Goal: Task Accomplishment & Management: Complete application form

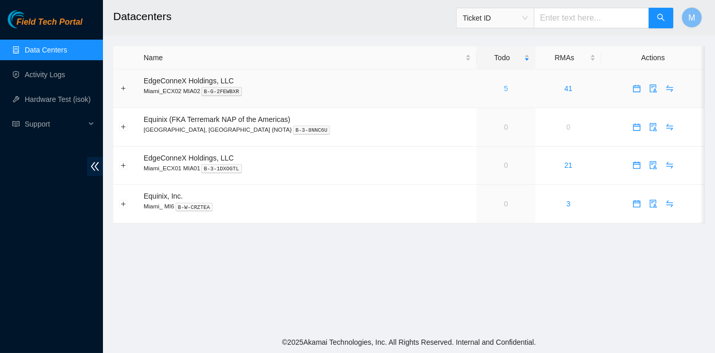
click at [504, 89] on link "5" at bounding box center [506, 88] width 4 height 8
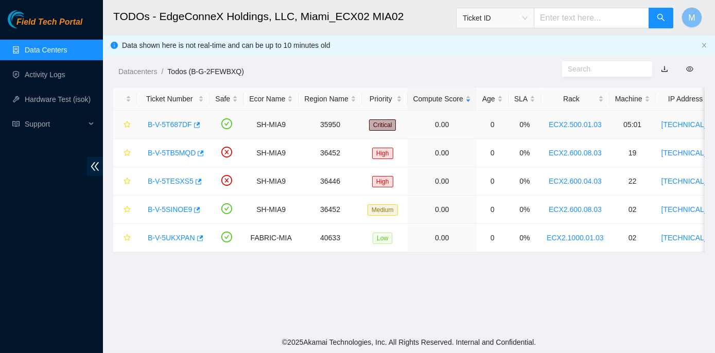
click at [182, 122] on link "B-V-5T687DF" at bounding box center [170, 125] width 44 height 8
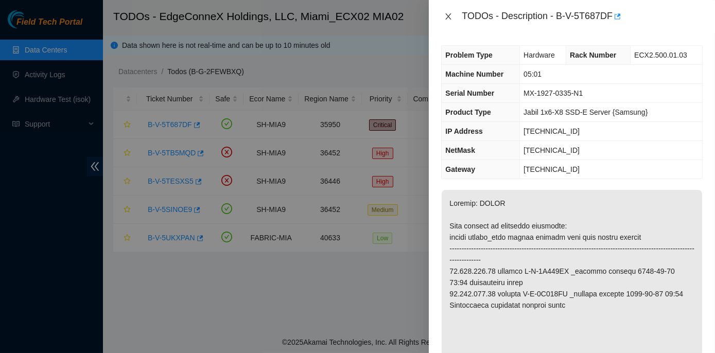
click at [451, 16] on icon "close" at bounding box center [448, 16] width 8 height 8
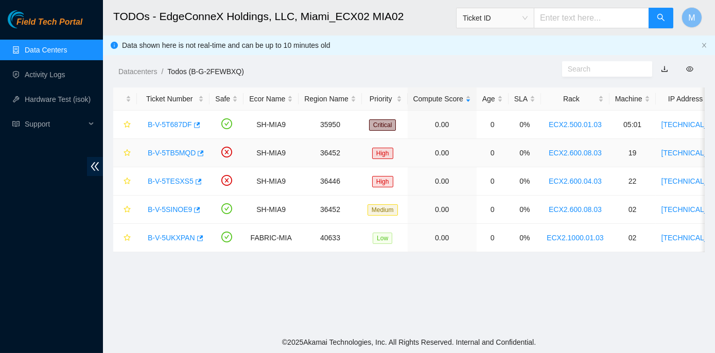
click at [157, 149] on link "B-V-5TB5MQD" at bounding box center [172, 153] width 48 height 8
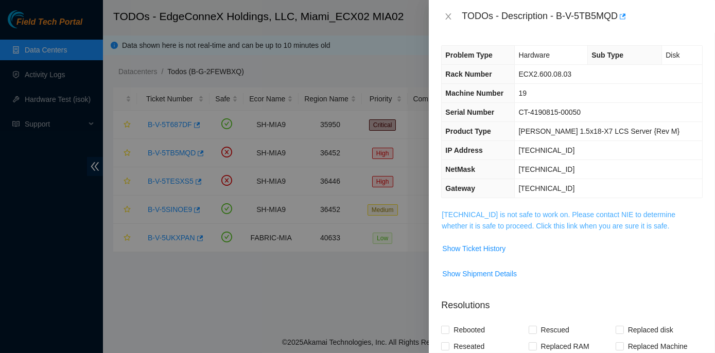
click at [580, 213] on link "[TECHNICAL_ID] is not safe to work on. Please contact NIE to determine whether …" at bounding box center [559, 221] width 234 height 20
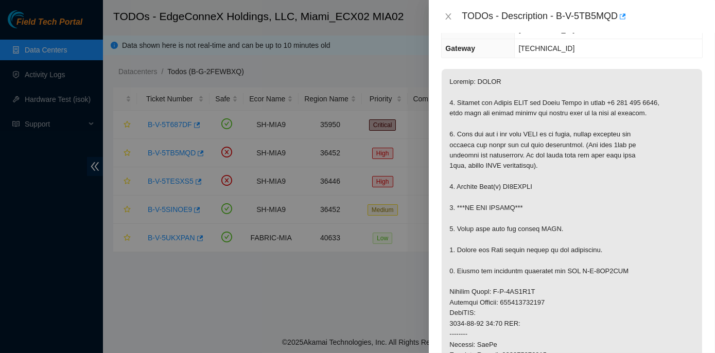
scroll to position [140, 0]
click at [444, 15] on button "Close" at bounding box center [448, 17] width 14 height 10
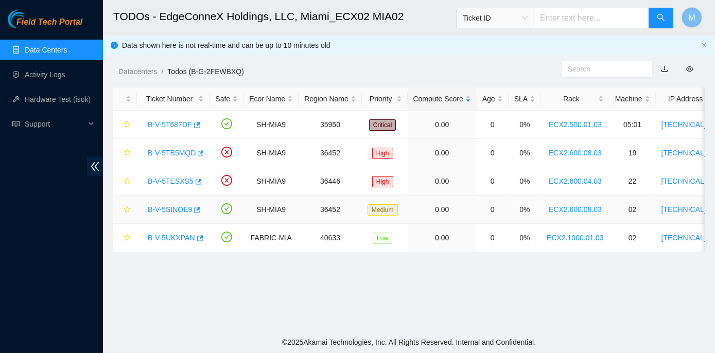
scroll to position [174, 0]
click at [173, 182] on link "B-V-5TESXS5" at bounding box center [171, 181] width 46 height 8
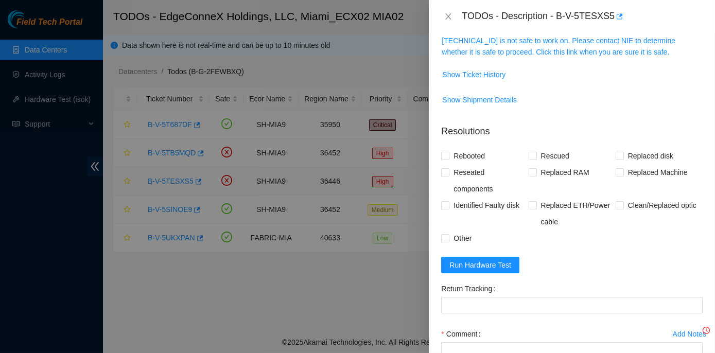
scroll to position [140, 0]
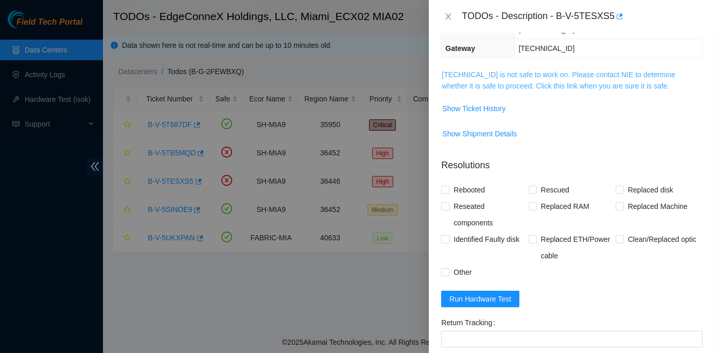
click at [538, 74] on link "[TECHNICAL_ID] is not safe to work on. Please contact NIE to determine whether …" at bounding box center [559, 81] width 234 height 20
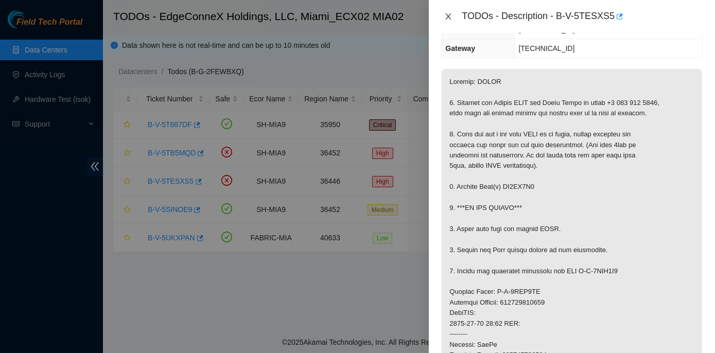
click at [445, 15] on icon "close" at bounding box center [448, 16] width 8 height 8
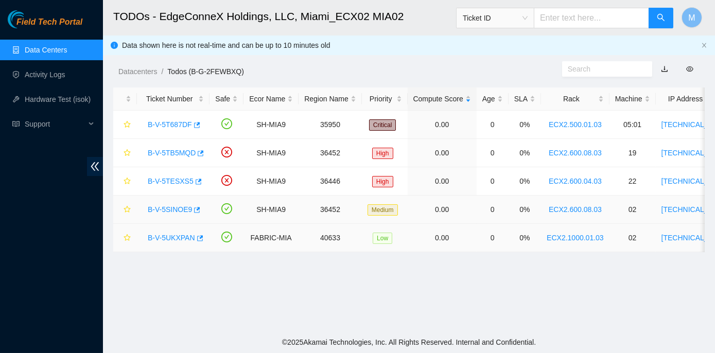
scroll to position [174, 0]
drag, startPoint x: 145, startPoint y: 153, endPoint x: 178, endPoint y: 158, distance: 33.3
click at [178, 158] on div "B-V-5TB5MQD" at bounding box center [173, 153] width 61 height 16
drag, startPoint x: 178, startPoint y: 158, endPoint x: 175, endPoint y: 209, distance: 51.6
click at [175, 209] on link "B-V-5SINOE9" at bounding box center [170, 209] width 44 height 8
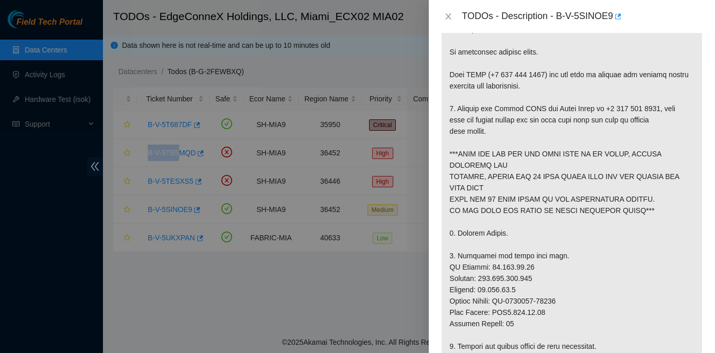
scroll to position [140, 0]
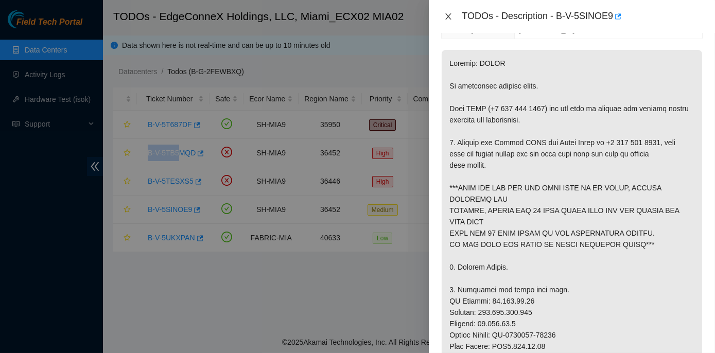
click at [450, 16] on icon "close" at bounding box center [448, 16] width 8 height 8
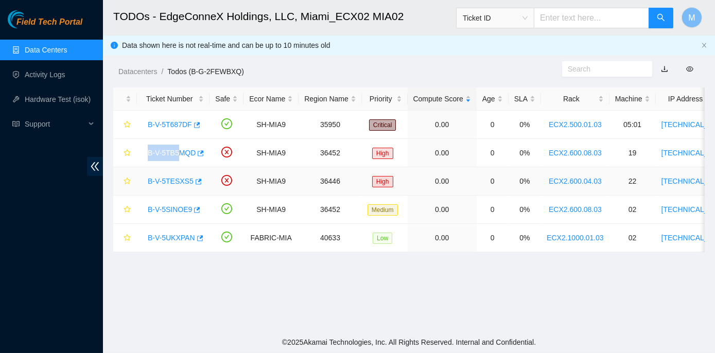
scroll to position [174, 0]
click at [232, 284] on main "TODOs - EdgeConneX Holdings, LLC, Miami_ECX02 MIA02 Ticket ID M Data shown here…" at bounding box center [409, 166] width 612 height 332
drag, startPoint x: 144, startPoint y: 152, endPoint x: 192, endPoint y: 158, distance: 48.3
click at [192, 158] on div "B-V-5TB5MQD" at bounding box center [173, 153] width 61 height 16
copy link "B-V-5TB5MQD"
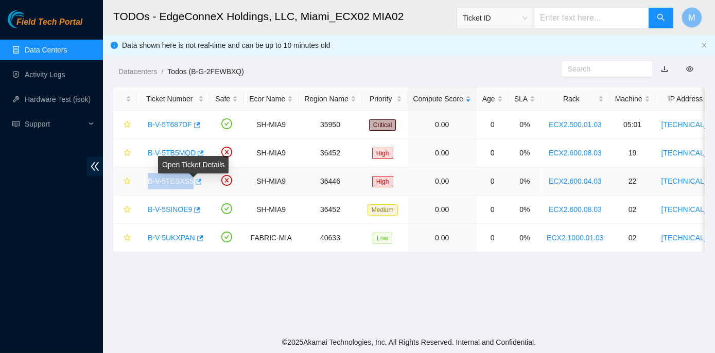
drag, startPoint x: 146, startPoint y: 182, endPoint x: 189, endPoint y: 184, distance: 42.8
click at [189, 184] on div "B-V-5TESXS5" at bounding box center [173, 181] width 61 height 16
copy tr "B-V-5TESXS5"
click at [153, 159] on div "B-V-5TB5MQD" at bounding box center [173, 153] width 61 height 16
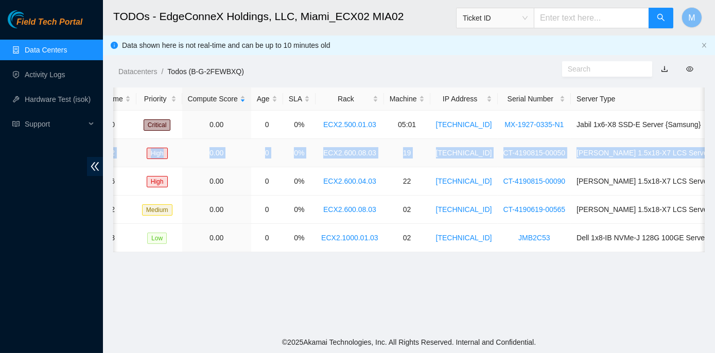
scroll to position [0, 261]
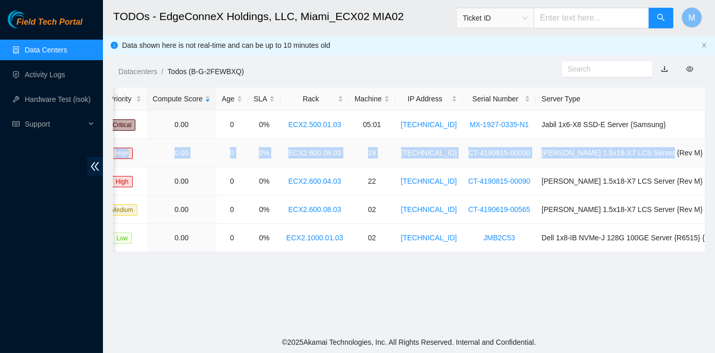
drag, startPoint x: 142, startPoint y: 152, endPoint x: 703, endPoint y: 152, distance: 561.9
click at [703, 152] on tr "B-V-5TB5MQD SH-MIA9 36452 High 0.00 0 0% ECX2.600.08.03 19 23.210.25.56 CT-4190…" at bounding box center [293, 153] width 881 height 28
copy tr "B-V-5TB5MQD SH-MIA9 36452 High 0.00 0 0% ECX2.600.08.03 19 23.210.25.56 CT-4190…"
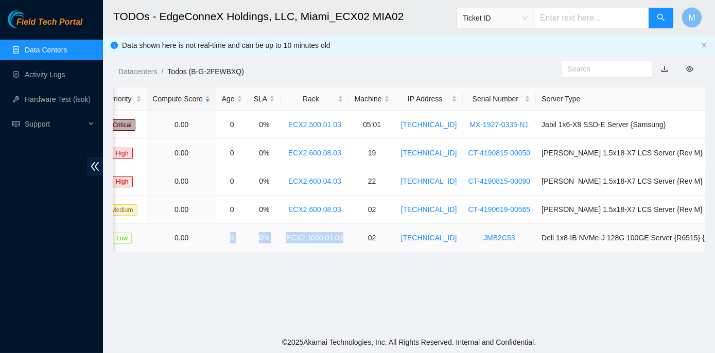
drag, startPoint x: 331, startPoint y: 251, endPoint x: 229, endPoint y: 248, distance: 102.0
click at [229, 248] on tr "B-V-5UKXPAN FABRIC-MIA 40633 Low 0.00 0 0% ECX2.1000.01.03 02 23.205.164.133 JM…" at bounding box center [293, 238] width 881 height 28
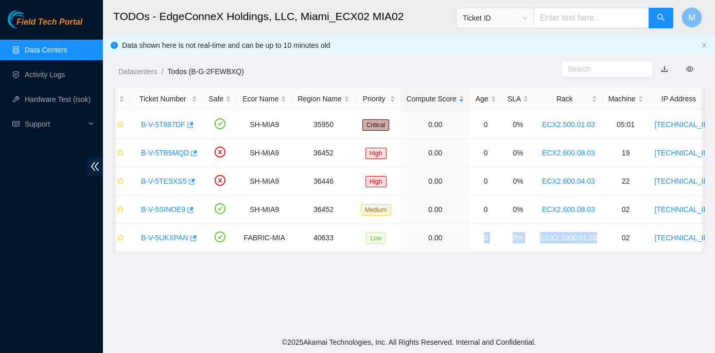
scroll to position [0, 0]
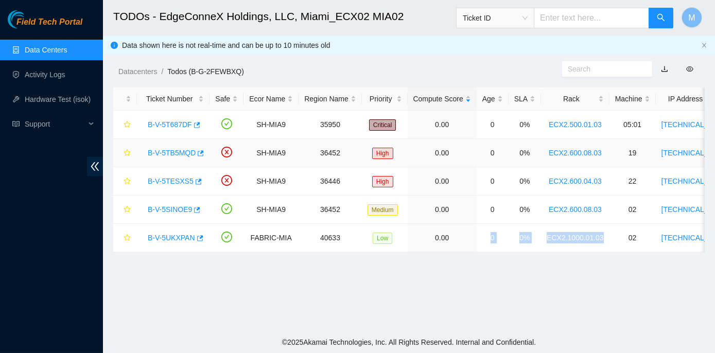
click at [177, 152] on link "B-V-5TB5MQD" at bounding box center [172, 153] width 48 height 8
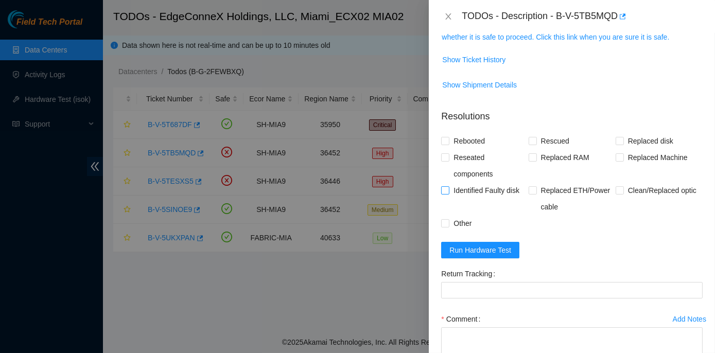
scroll to position [260, 0]
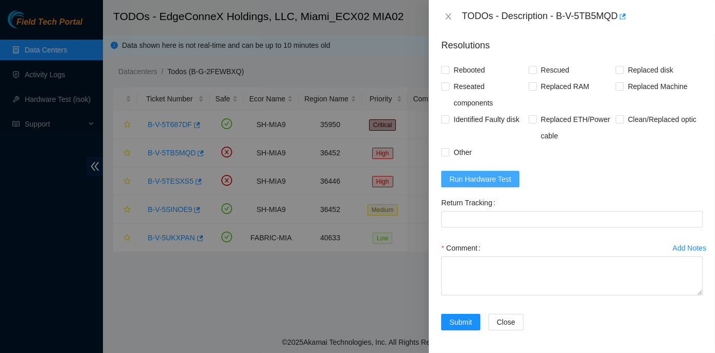
click at [489, 178] on span "Run Hardware Test" at bounding box center [481, 179] width 62 height 11
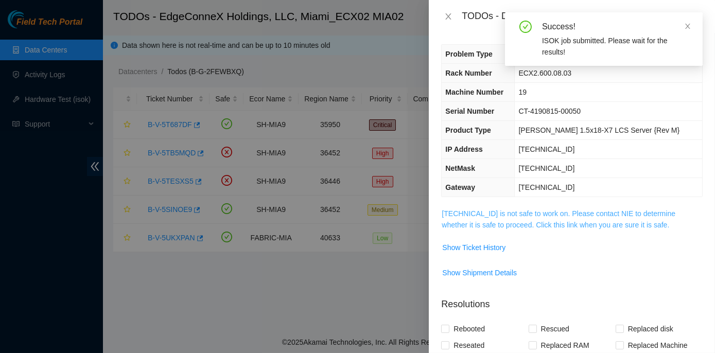
scroll to position [0, 0]
click at [546, 215] on link "23.210.25.56 is not safe to work on. Please contact NIE to determine whether it…" at bounding box center [559, 221] width 234 height 20
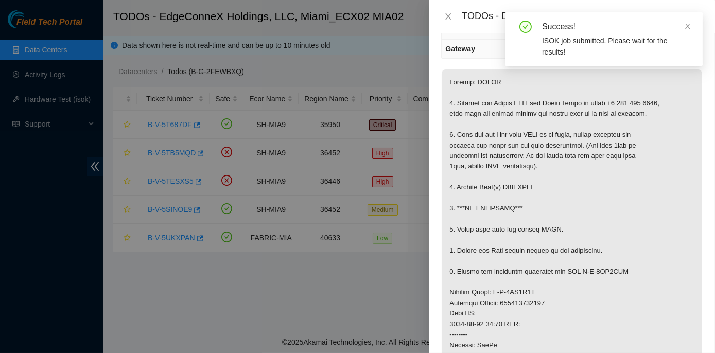
scroll to position [140, 0]
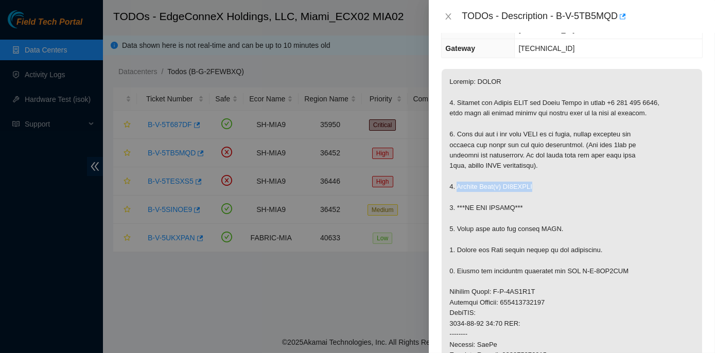
drag, startPoint x: 456, startPoint y: 185, endPoint x: 536, endPoint y: 184, distance: 79.8
click at [536, 184] on p at bounding box center [572, 313] width 261 height 489
copy p "Replace Disk(s) ZC1BSFPF"
drag, startPoint x: 457, startPoint y: 207, endPoint x: 522, endPoint y: 202, distance: 65.1
click at [522, 202] on p at bounding box center [572, 313] width 261 height 489
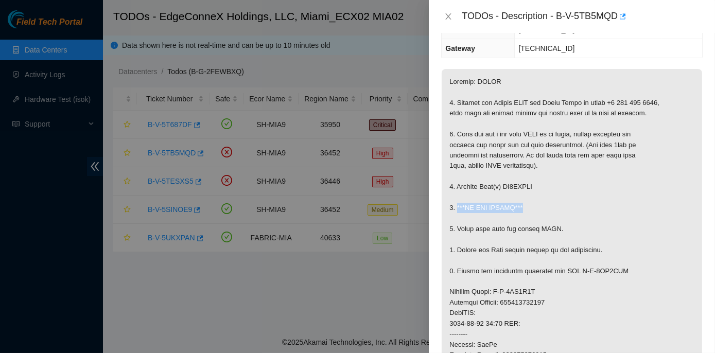
copy p "***DO NOT RESCUE***"
drag, startPoint x: 457, startPoint y: 226, endPoint x: 559, endPoint y: 229, distance: 102.0
click at [559, 229] on p at bounding box center [572, 313] width 261 height 489
copy p "Check with isok and inform NOCC."
drag, startPoint x: 456, startPoint y: 269, endPoint x: 626, endPoint y: 268, distance: 170.5
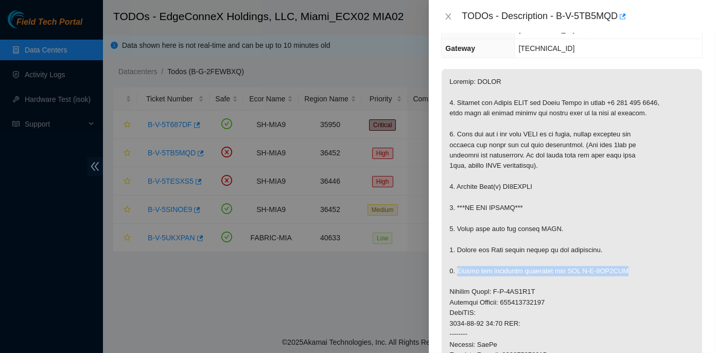
click at [626, 268] on p at bounding box center [572, 313] width 261 height 489
copy p "Return the defective equipment via RMA B-V-5TX7XAN"
drag, startPoint x: 505, startPoint y: 300, endPoint x: 552, endPoint y: 302, distance: 46.4
click at [552, 302] on p at bounding box center [572, 313] width 261 height 489
copy p "463470044252"
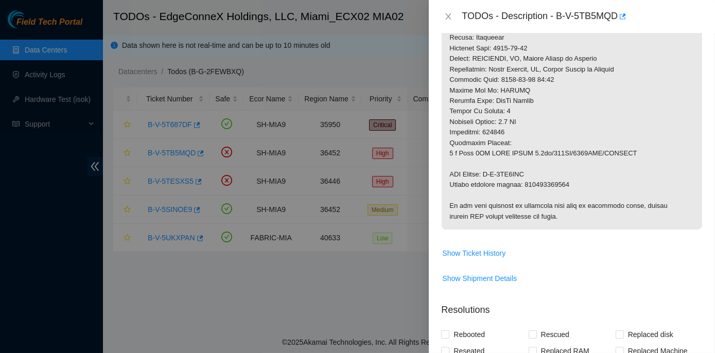
scroll to position [515, 0]
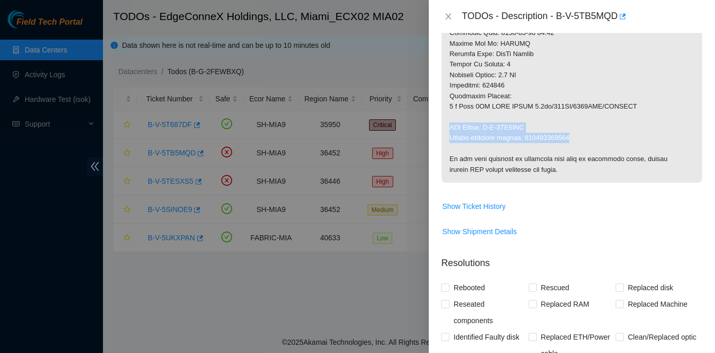
drag, startPoint x: 451, startPoint y: 125, endPoint x: 567, endPoint y: 136, distance: 116.9
copy p "RMA Return: B-V-5TX7XAN Return tracking number: 463470044263"
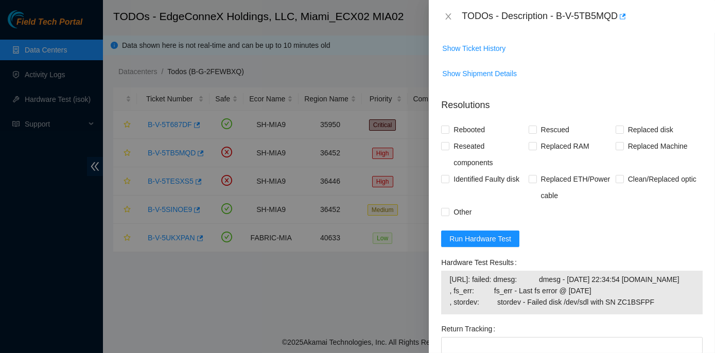
scroll to position [702, 0]
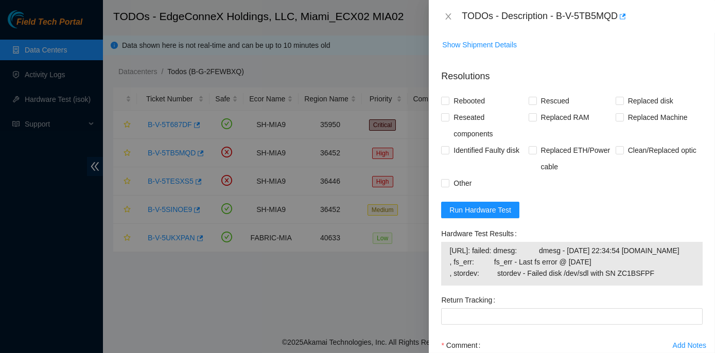
drag, startPoint x: 440, startPoint y: 232, endPoint x: 650, endPoint y: 282, distance: 215.9
click at [650, 282] on div "Hardware Test Results 23.210.25.56: failed: dmesg: dmesg - Aug 09 22:34:54 a23-…" at bounding box center [572, 259] width 270 height 66
copy div "Hardware Test Results 23.210.25.56: failed: dmesg: dmesg - Aug 09 22:34:54 a23-…"
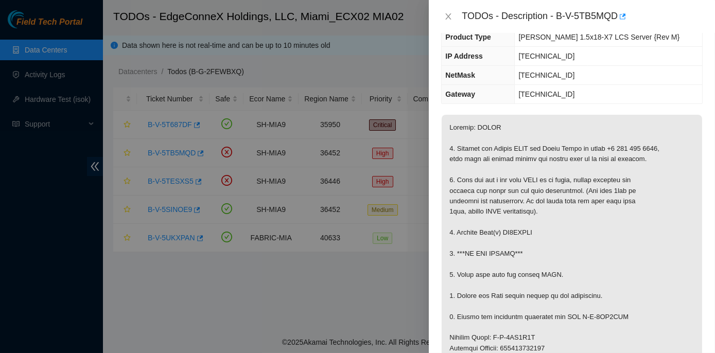
scroll to position [140, 0]
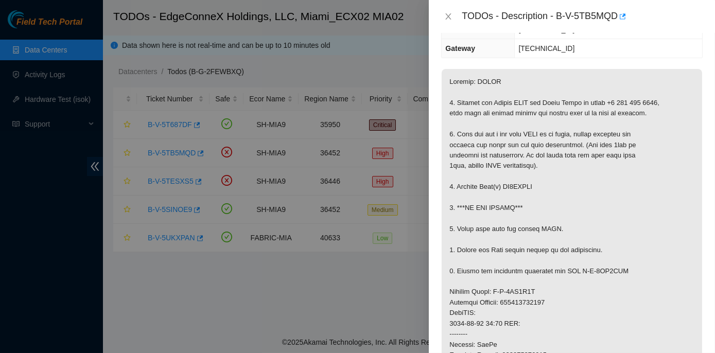
drag, startPoint x: 323, startPoint y: 203, endPoint x: 308, endPoint y: 290, distance: 88.3
click at [308, 290] on div at bounding box center [357, 176] width 715 height 353
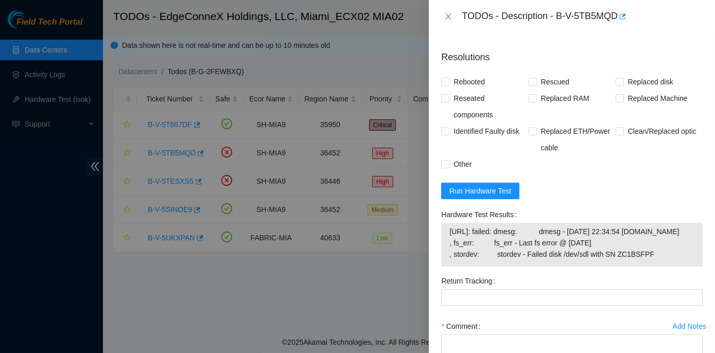
scroll to position [749, 0]
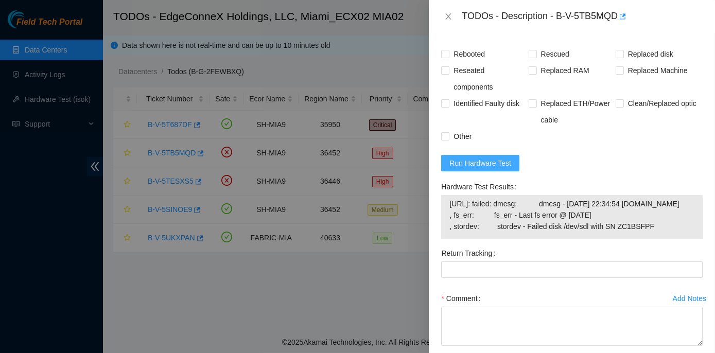
click at [479, 165] on span "Run Hardware Test" at bounding box center [481, 163] width 62 height 11
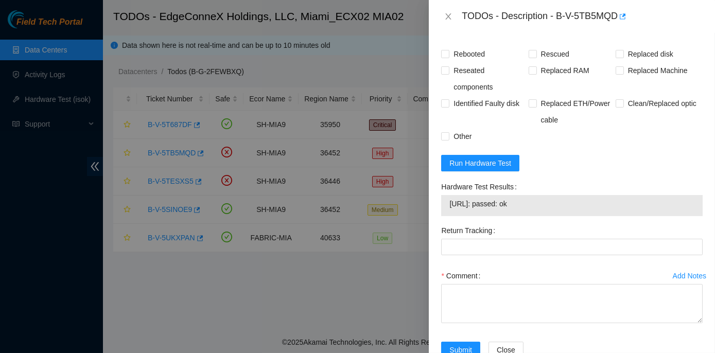
drag, startPoint x: 444, startPoint y: 184, endPoint x: 542, endPoint y: 202, distance: 100.0
click at [542, 202] on div "Hardware Test Results 23.210.25.56: passed: ok" at bounding box center [572, 201] width 270 height 44
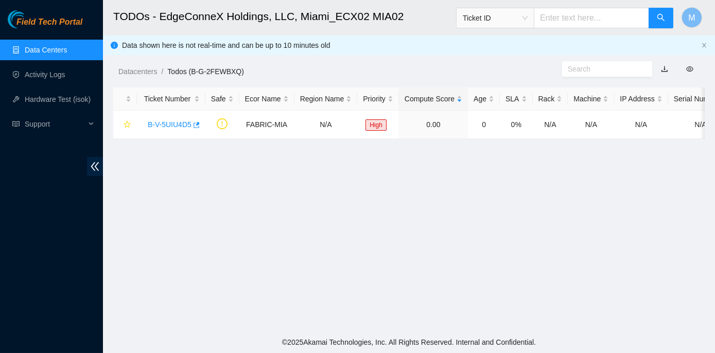
click at [46, 49] on link "Data Centers" at bounding box center [46, 50] width 42 height 8
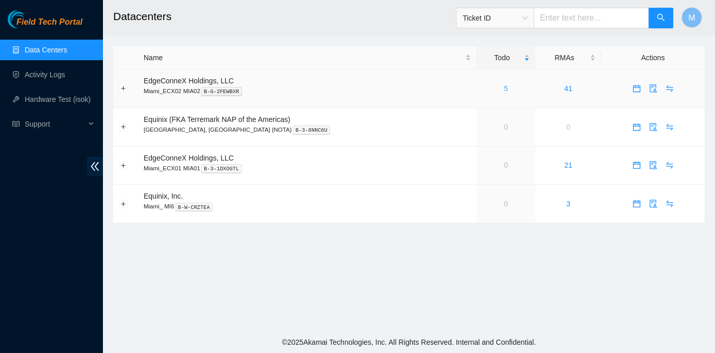
click at [504, 87] on link "5" at bounding box center [506, 88] width 4 height 8
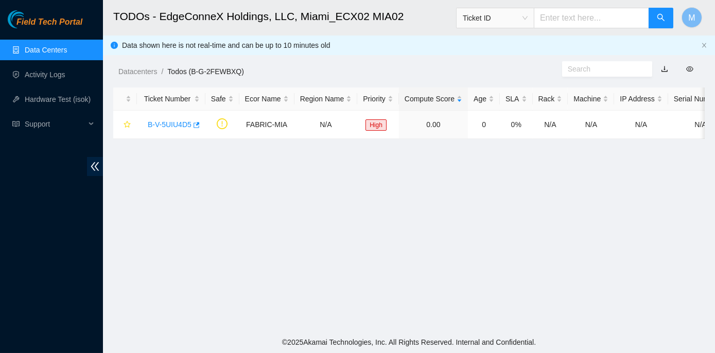
click at [38, 52] on link "Data Centers" at bounding box center [46, 50] width 42 height 8
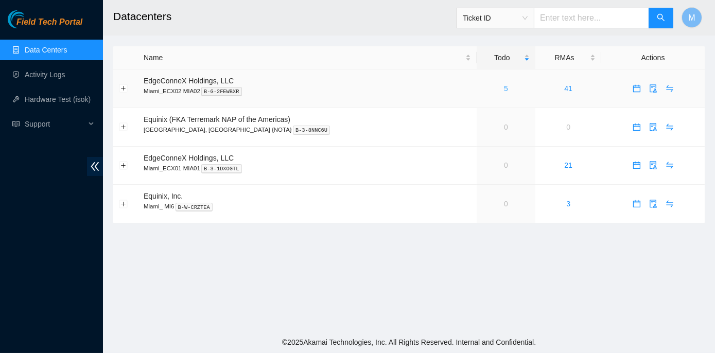
click at [504, 88] on link "5" at bounding box center [506, 88] width 4 height 8
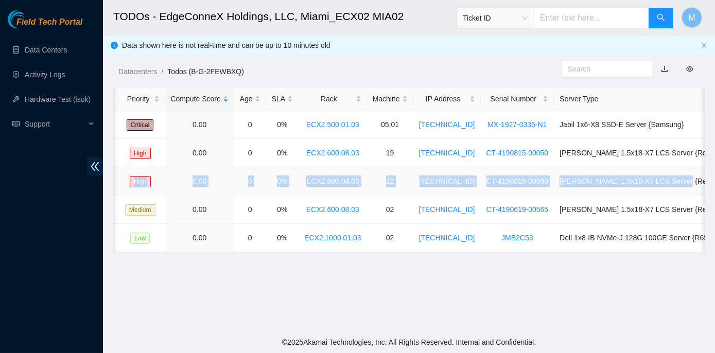
scroll to position [0, 261]
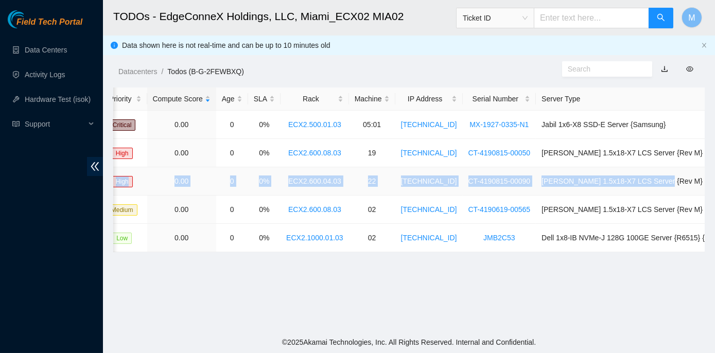
drag, startPoint x: 141, startPoint y: 180, endPoint x: 701, endPoint y: 180, distance: 559.8
click at [701, 180] on tr "B-V-5TESXS5 SH-MIA9 36446 High 0.00 0 0% ECX2.600.04.03 22 [TECHNICAL_ID] CT-41…" at bounding box center [293, 181] width 881 height 28
copy tr "B-V-5TESXS5 SH-MIA9 36446 High 0.00 0 0% ECX2.600.04.03 22 [TECHNICAL_ID] CT-41…"
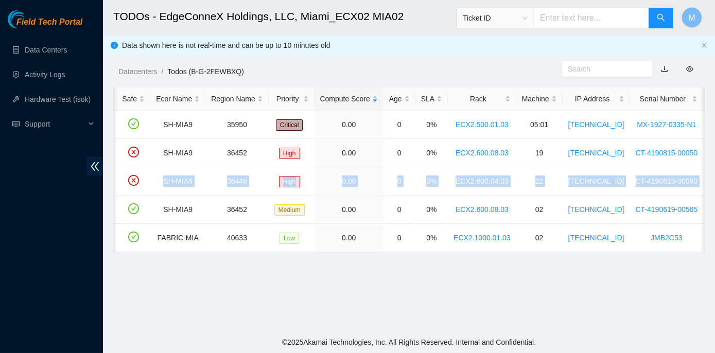
scroll to position [0, 0]
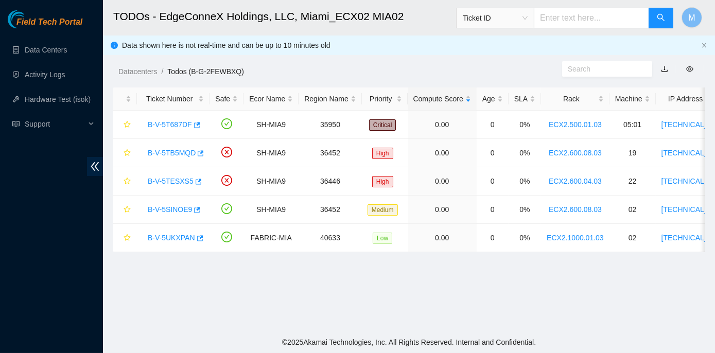
click at [169, 280] on main "TODOs - EdgeConneX Holdings, LLC, [GEOGRAPHIC_DATA] MIA02 Ticket ID M Data show…" at bounding box center [409, 166] width 612 height 332
click at [171, 181] on link "B-V-5TESXS5" at bounding box center [171, 181] width 46 height 8
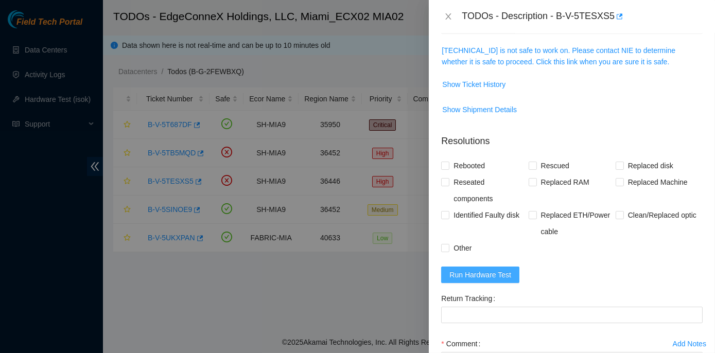
scroll to position [187, 0]
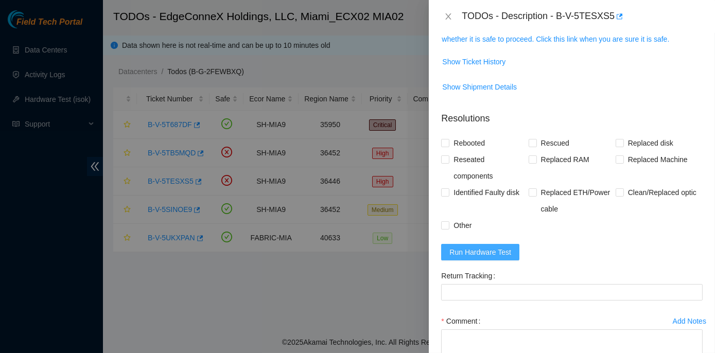
click at [482, 250] on span "Run Hardware Test" at bounding box center [481, 252] width 62 height 11
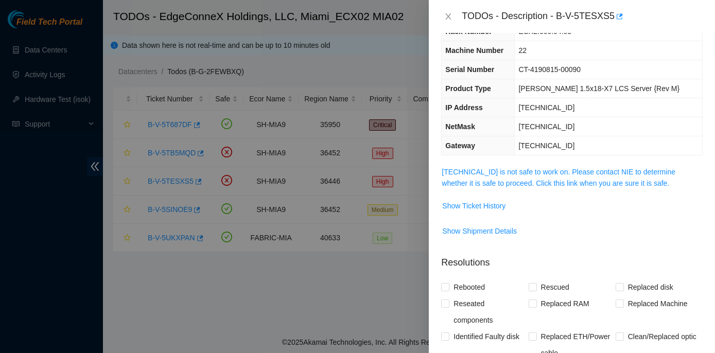
scroll to position [0, 0]
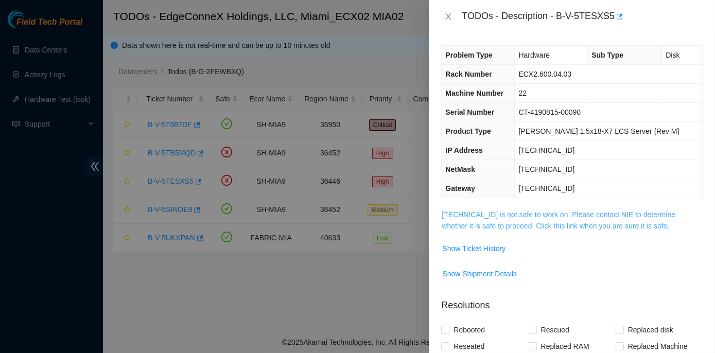
click at [483, 213] on link "23.205.45.59 is not safe to work on. Please contact NIE to determine whether it…" at bounding box center [559, 221] width 234 height 20
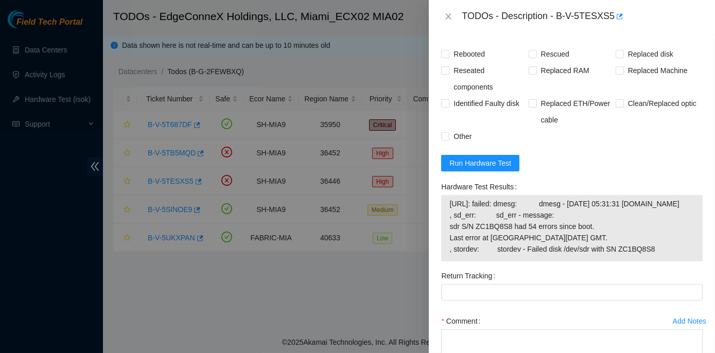
scroll to position [702, 0]
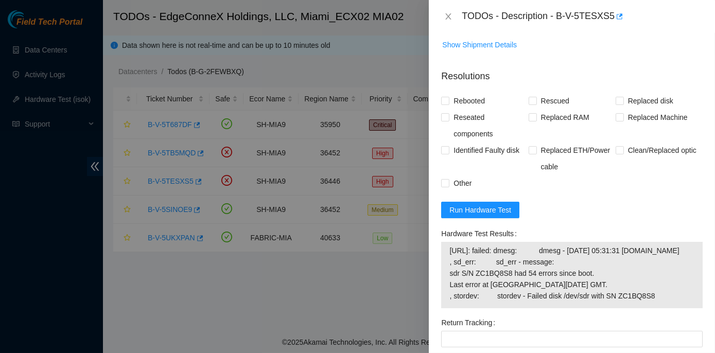
drag, startPoint x: 438, startPoint y: 229, endPoint x: 661, endPoint y: 311, distance: 237.6
click at [661, 311] on div "Hardware Test Results 23.205.45.59: failed: dmesg: dmesg - Aug 12 05:31:31 a23-…" at bounding box center [572, 270] width 270 height 89
copy div "Hardware Test Results 23.205.45.59: failed: dmesg: dmesg - Aug 12 05:31:31 a23-…"
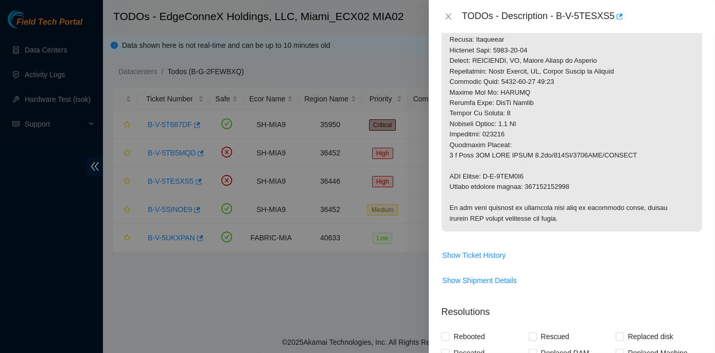
scroll to position [468, 0]
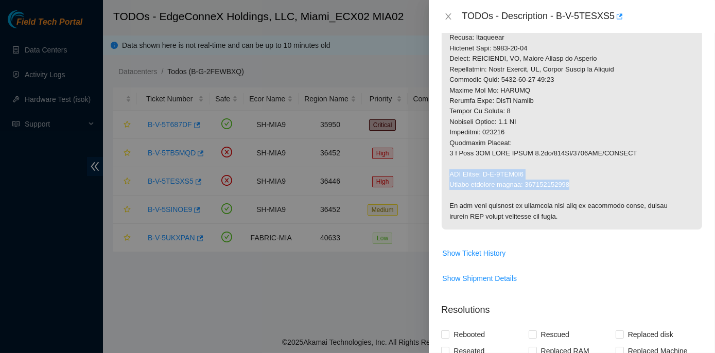
drag, startPoint x: 448, startPoint y: 173, endPoint x: 569, endPoint y: 186, distance: 121.8
copy p "RMA Return: B-V-5TQU6D2 Return tracking number: 463470043462"
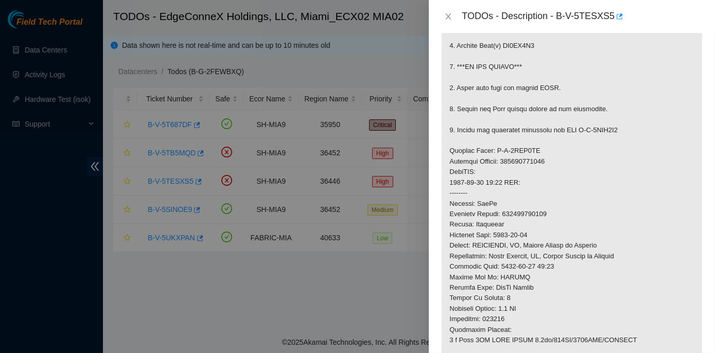
scroll to position [281, 0]
drag, startPoint x: 504, startPoint y: 212, endPoint x: 548, endPoint y: 214, distance: 44.9
click at [548, 214] on p at bounding box center [572, 172] width 261 height 489
copy p "463470043451"
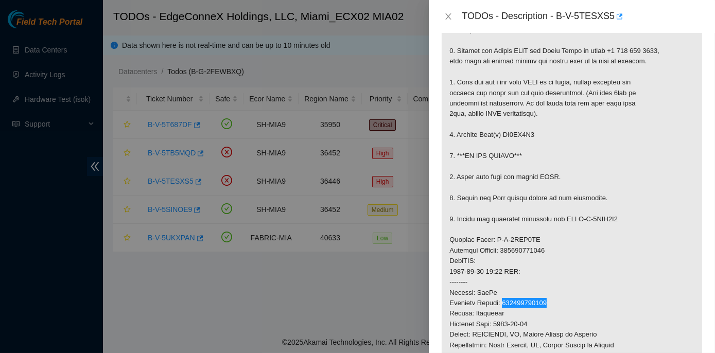
scroll to position [187, 0]
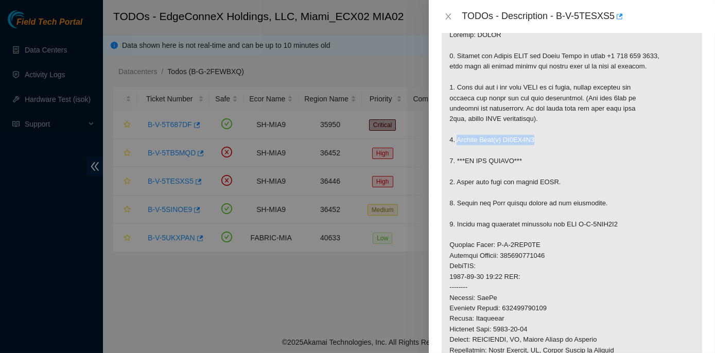
drag, startPoint x: 457, startPoint y: 137, endPoint x: 534, endPoint y: 137, distance: 76.7
click at [534, 137] on p at bounding box center [572, 266] width 261 height 489
copy p "Replace Disk(s) ZC1BQ8S8"
drag, startPoint x: 455, startPoint y: 158, endPoint x: 524, endPoint y: 157, distance: 69.0
click at [524, 157] on p at bounding box center [572, 266] width 261 height 489
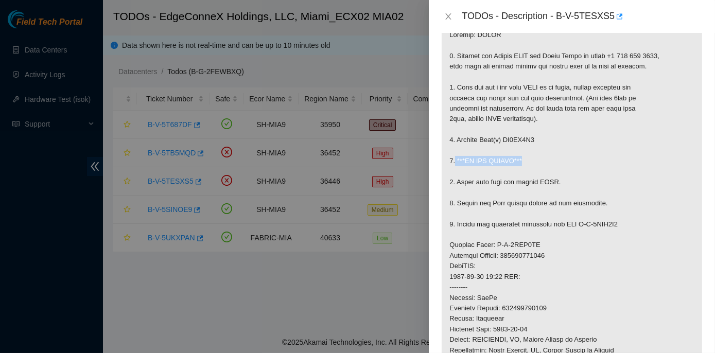
copy p "***DO NOT RESCUE***"
drag, startPoint x: 457, startPoint y: 180, endPoint x: 556, endPoint y: 181, distance: 98.9
click at [556, 181] on p at bounding box center [572, 266] width 261 height 489
copy p "Check with isok and inform NOCC"
drag, startPoint x: 457, startPoint y: 222, endPoint x: 622, endPoint y: 222, distance: 164.8
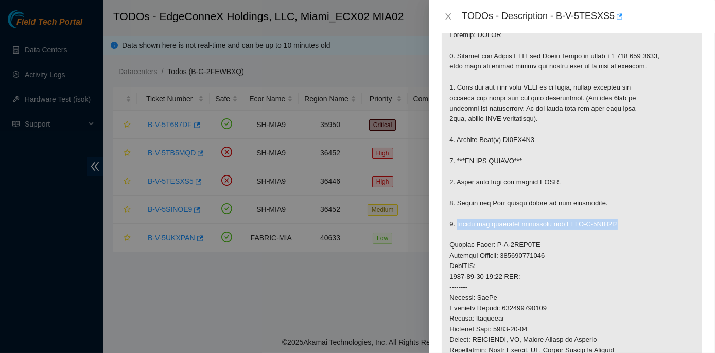
click at [622, 222] on p at bounding box center [572, 266] width 261 height 489
copy p "Return the defective equipment via RMA B-V-5TQU6D2"
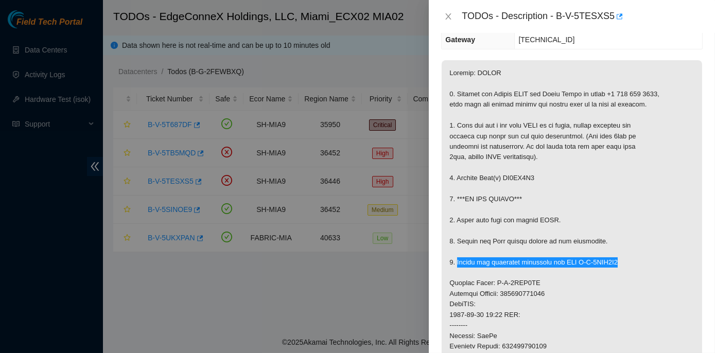
scroll to position [0, 0]
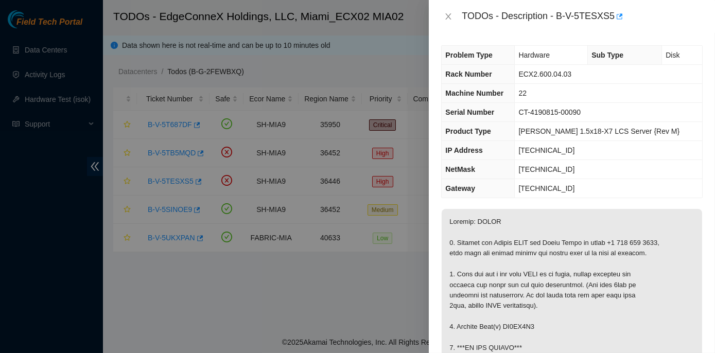
click at [589, 155] on td "[TECHNICAL_ID]" at bounding box center [608, 150] width 187 height 19
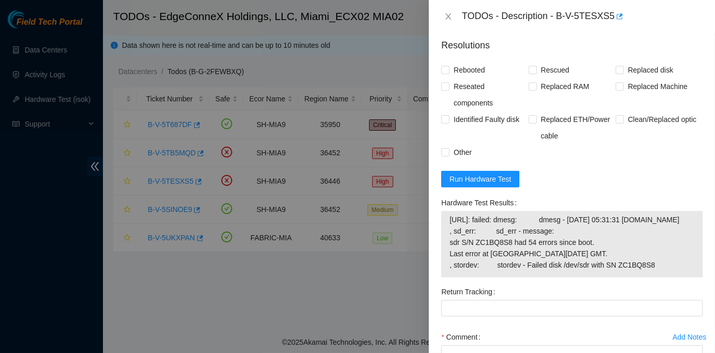
scroll to position [749, 0]
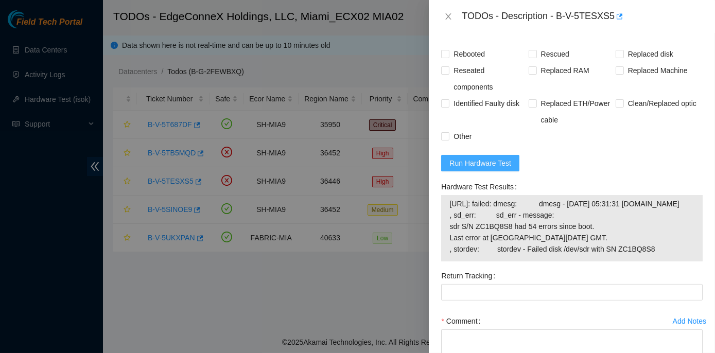
click at [472, 158] on span "Run Hardware Test" at bounding box center [481, 163] width 62 height 11
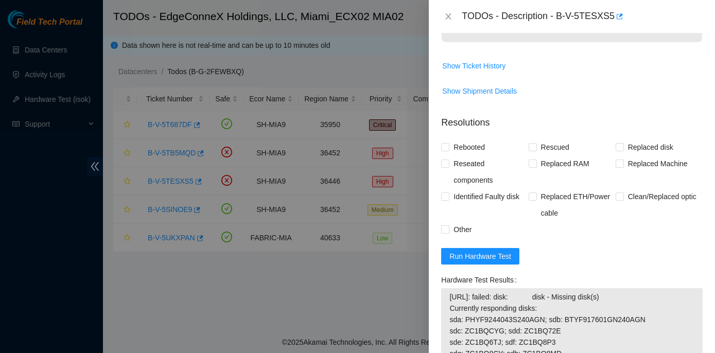
scroll to position [655, 0]
drag, startPoint x: 558, startPoint y: 14, endPoint x: 611, endPoint y: 15, distance: 52.5
click at [611, 15] on div "TODOs - Description - B-V-5TESXS5" at bounding box center [582, 16] width 241 height 16
copy div "B-V-5TESXS5"
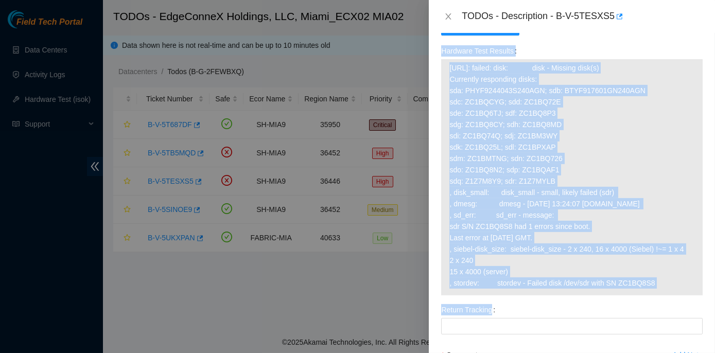
scroll to position [935, 0]
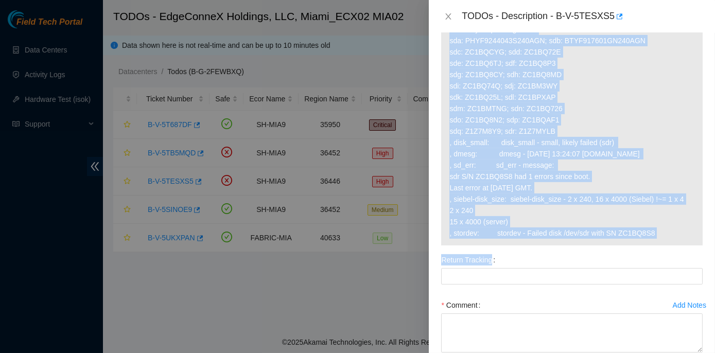
drag, startPoint x: 441, startPoint y: 139, endPoint x: 666, endPoint y: 248, distance: 249.7
click at [666, 246] on div "Hardware Test Results 23.205.45.59: failed: disk: disk - Missing disk(s) Curren…" at bounding box center [572, 119] width 262 height 253
copy div "Hardware Test Results 23.205.45.59: failed: disk: disk - Missing disk(s) Curren…"
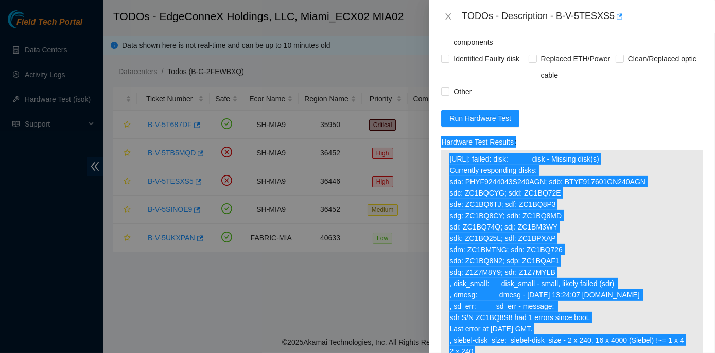
scroll to position [794, 0]
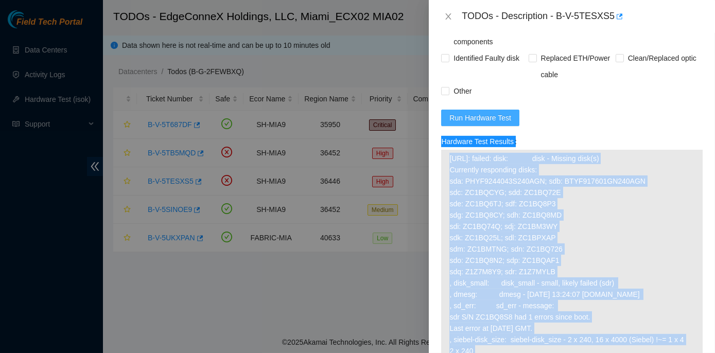
click at [466, 114] on span "Run Hardware Test" at bounding box center [481, 117] width 62 height 11
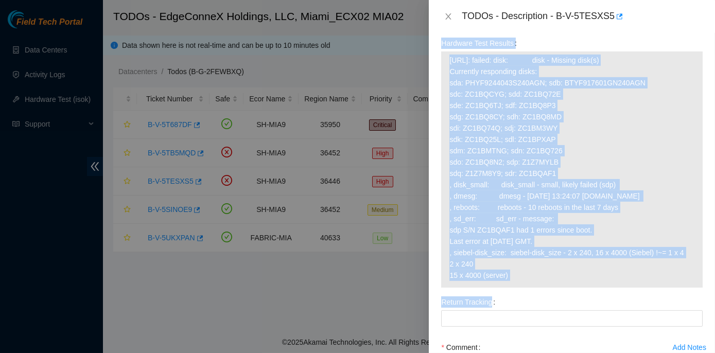
scroll to position [888, 0]
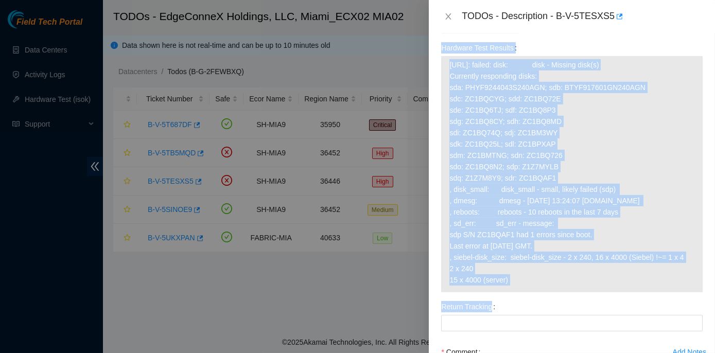
drag, startPoint x: 438, startPoint y: 44, endPoint x: 630, endPoint y: 289, distance: 311.8
click at [630, 289] on div "Hardware Test Results 23.205.45.59: failed: disk: disk - Missing disk(s) Curren…" at bounding box center [572, 169] width 270 height 259
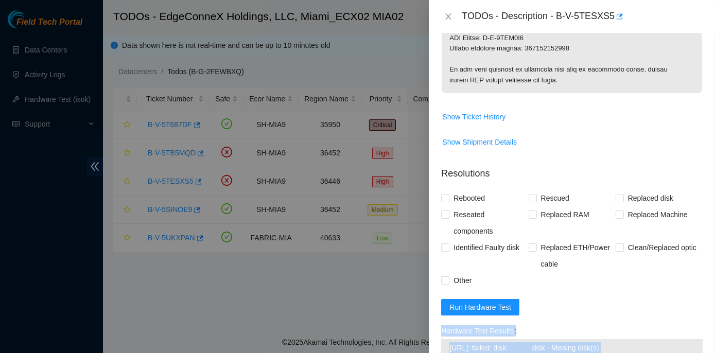
scroll to position [607, 0]
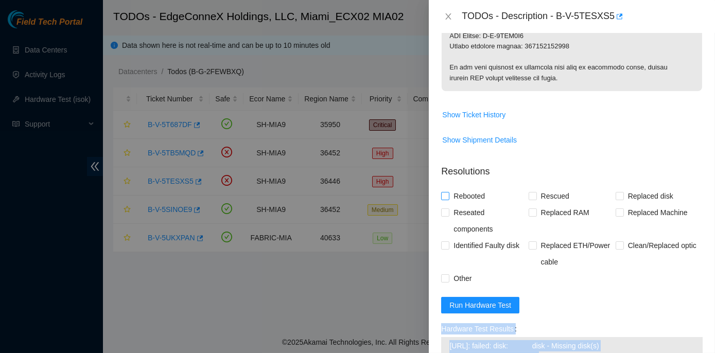
click at [446, 193] on input "Rebooted" at bounding box center [444, 195] width 7 height 7
checkbox input "true"
click at [616, 196] on input "Replaced disk" at bounding box center [619, 195] width 7 height 7
checkbox input "true"
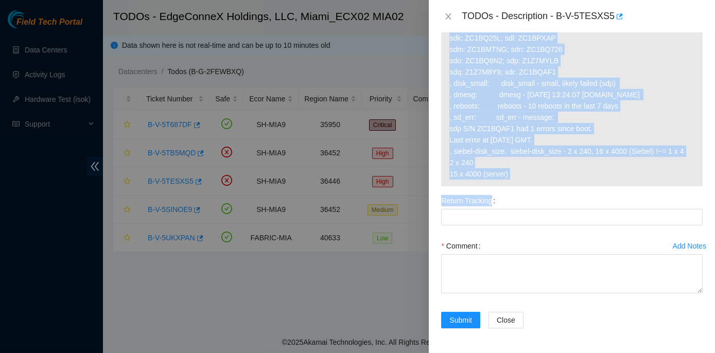
scroll to position [1003, 0]
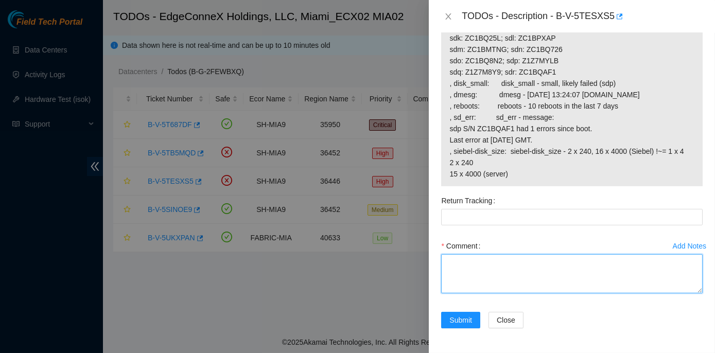
click at [468, 267] on textarea "Comment" at bounding box center [572, 273] width 262 height 39
paste textarea "Z1Z7MYLB"
type textarea "Z1Z7MYLB"
drag, startPoint x: 501, startPoint y: 265, endPoint x: 433, endPoint y: 267, distance: 68.5
click at [433, 267] on div "Problem Type Hardware Sub Type Disk Rack Number ECX2.600.04.03 Machine Number 2…" at bounding box center [572, 193] width 286 height 320
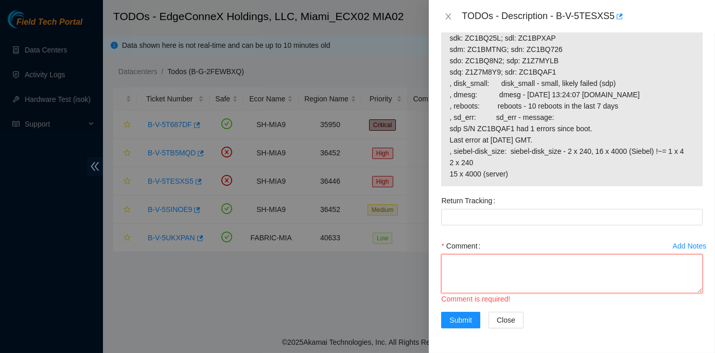
click at [455, 263] on textarea "Comment" at bounding box center [572, 273] width 262 height 39
paste textarea "Rack No: ECX2.600.04.03 Machine No: 22 IP: 23.205.45.59 Serial No: MX-2002-0671…"
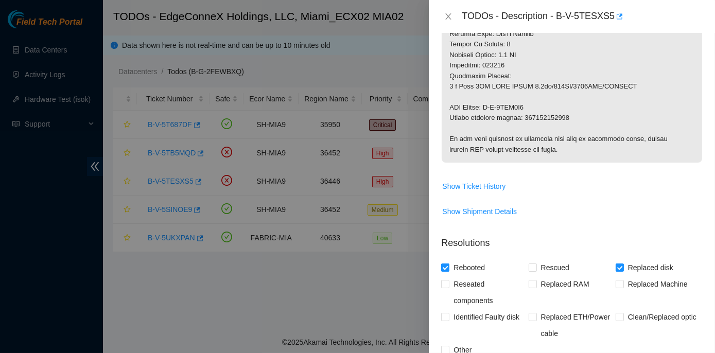
scroll to position [488, 0]
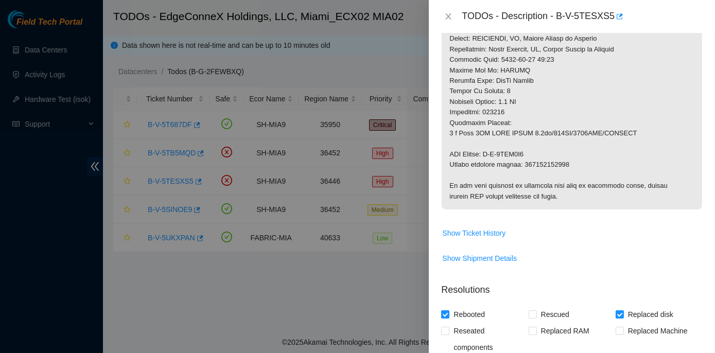
type textarea "Rack No: ECX2.600.04.03 Machine No: 22 IP: 23.205.45.59 Serial No: MX-2002-0671…"
drag, startPoint x: 524, startPoint y: 165, endPoint x: 566, endPoint y: 166, distance: 42.2
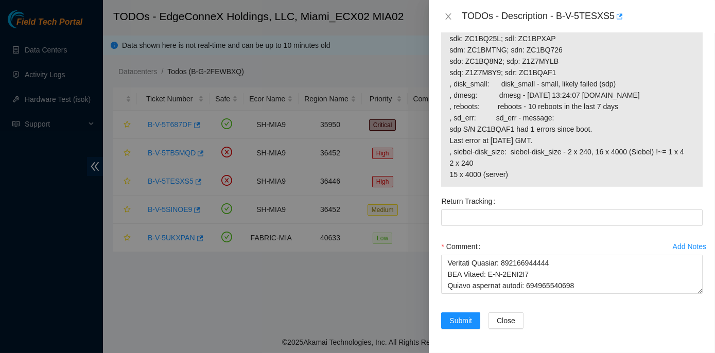
scroll to position [1003, 0]
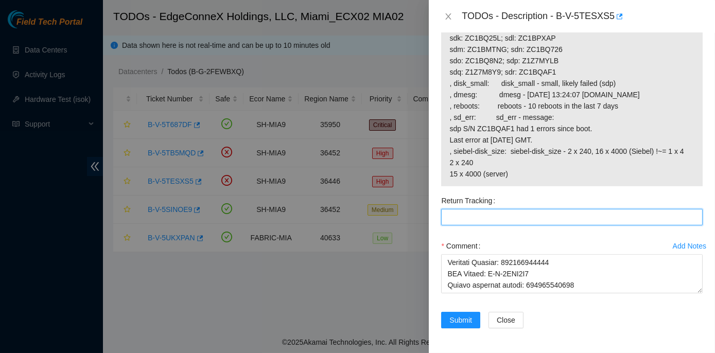
click at [452, 215] on Tracking "Return Tracking" at bounding box center [572, 217] width 262 height 16
paste Tracking "463470043462"
type Tracking "463470043462"
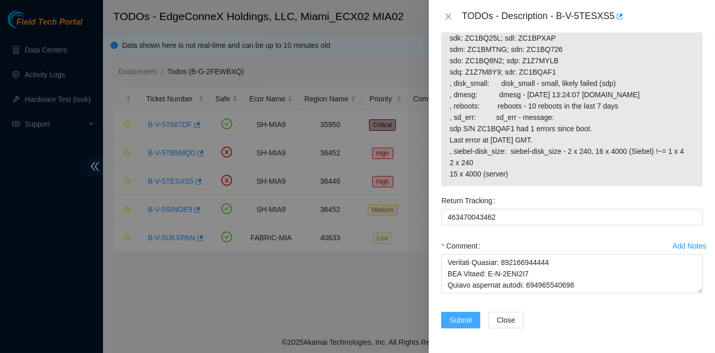
click at [467, 318] on span "Submit" at bounding box center [461, 320] width 23 height 11
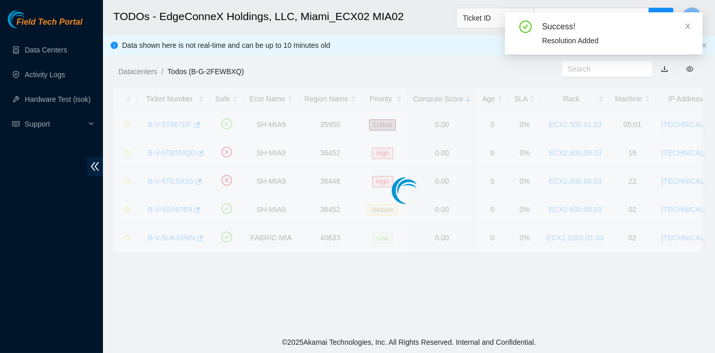
scroll to position [287, 0]
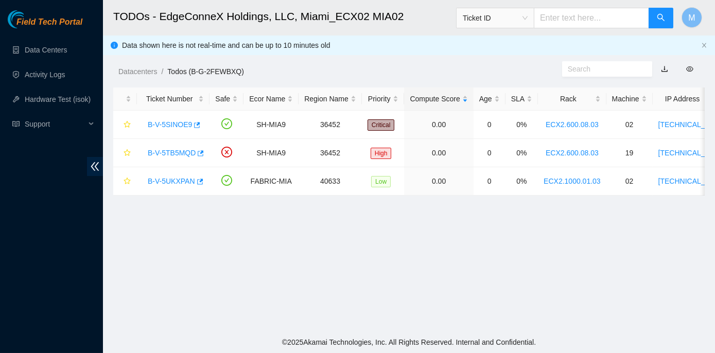
click at [175, 223] on main "TODOs - EdgeConneX Holdings, LLC, Miami_ECX02 MIA02 Ticket ID M Data shown here…" at bounding box center [409, 166] width 612 height 332
click at [166, 152] on link "B-V-5TB5MQD" at bounding box center [172, 153] width 48 height 8
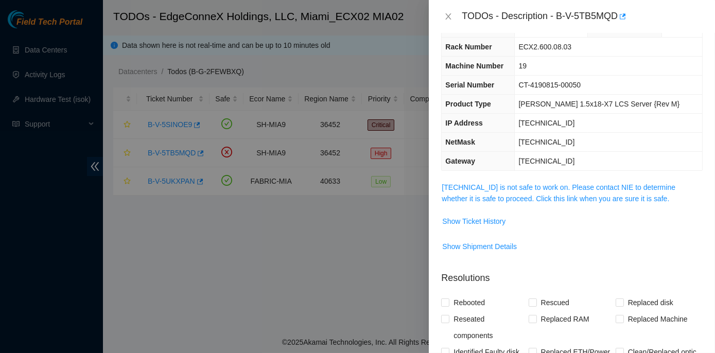
scroll to position [26, 0]
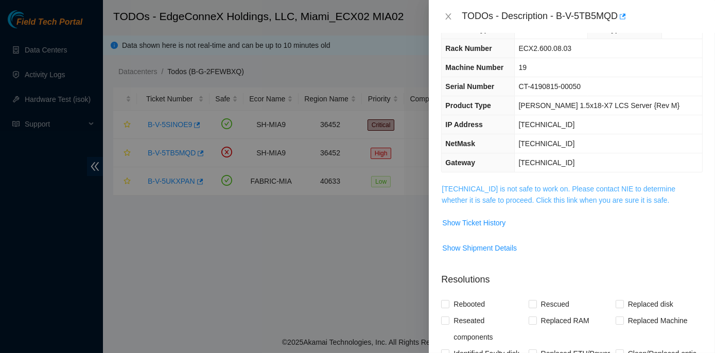
click at [514, 188] on link "23.210.25.56 is not safe to work on. Please contact NIE to determine whether it…" at bounding box center [559, 195] width 234 height 20
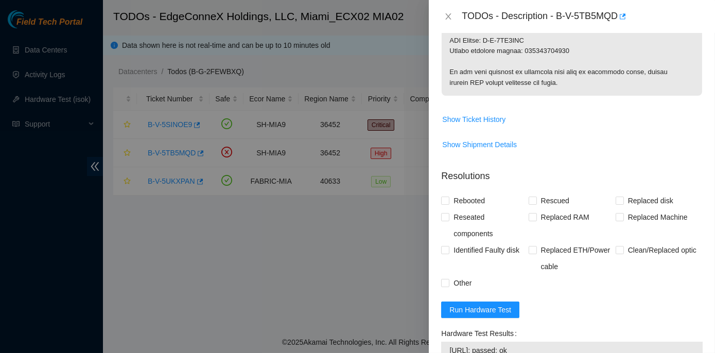
scroll to position [655, 0]
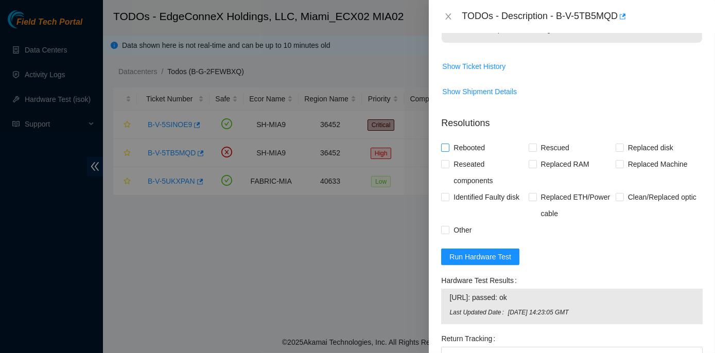
click at [443, 145] on input "Rebooted" at bounding box center [444, 147] width 7 height 7
checkbox input "true"
click at [617, 147] on input "Replaced disk" at bounding box center [619, 147] width 7 height 7
checkbox input "true"
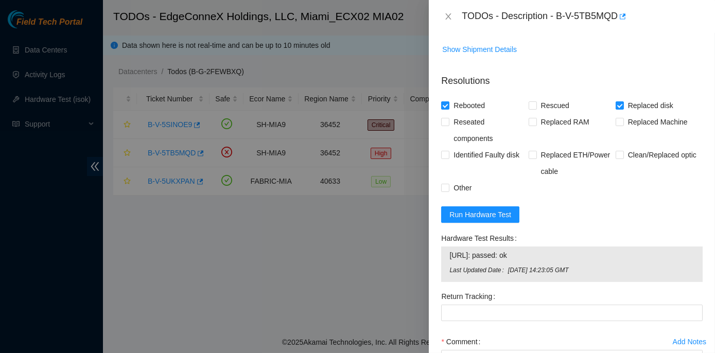
scroll to position [791, 0]
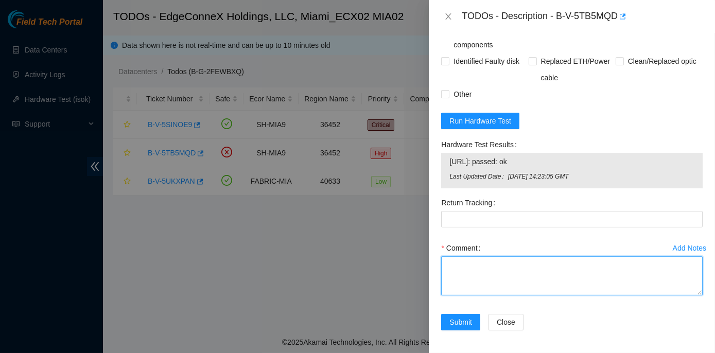
click at [460, 258] on textarea "Comment" at bounding box center [572, 275] width 262 height 39
paste textarea "Rack No: ECX2.600.08.03 Machine No: 19 IP: 23.210.25.56 Serial No: CT-4190815-0…"
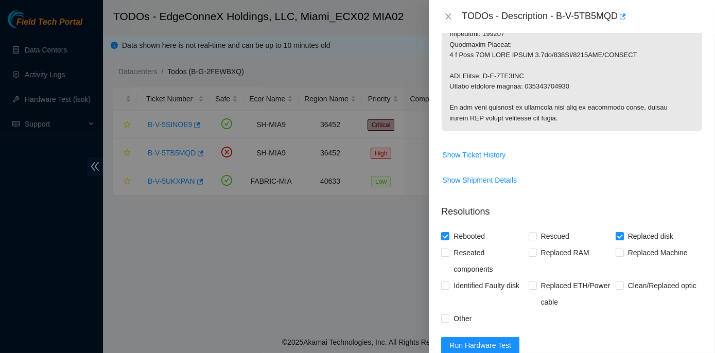
scroll to position [557, 0]
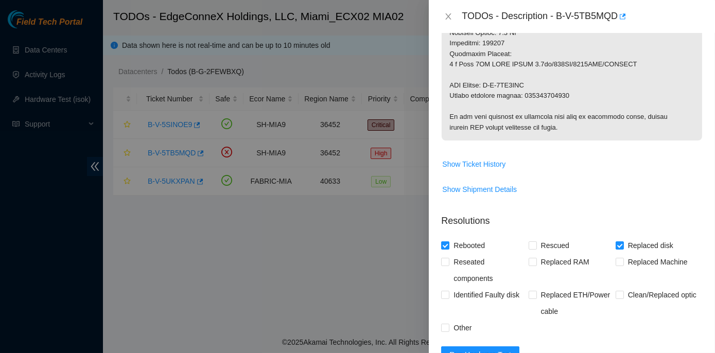
type textarea "Rack No: ECX2.600.08.03 Machine No: 19 IP: 23.210.25.56 Serial No: CT-4190815-0…"
drag, startPoint x: 523, startPoint y: 92, endPoint x: 567, endPoint y: 96, distance: 43.4
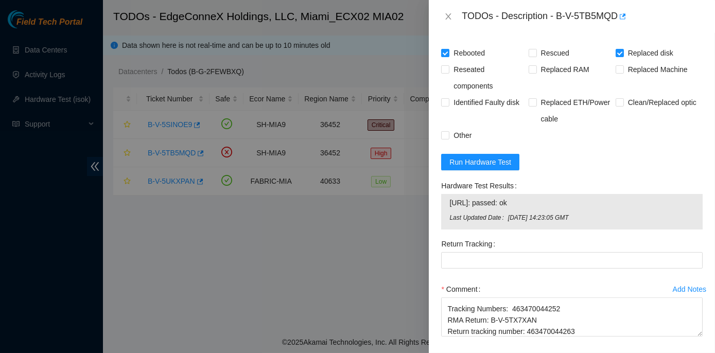
scroll to position [791, 0]
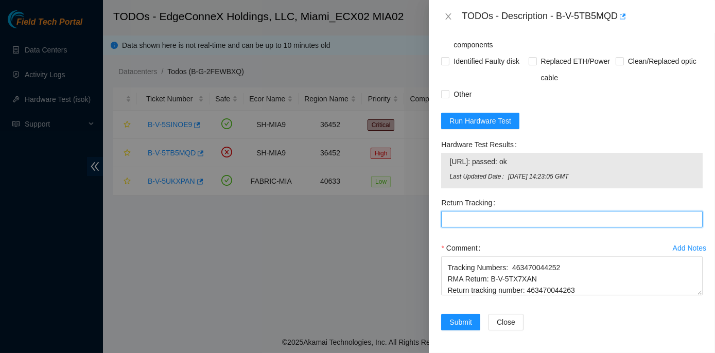
click at [454, 217] on Tracking "Return Tracking" at bounding box center [572, 219] width 262 height 16
paste Tracking "463470044263"
type Tracking "463470044263"
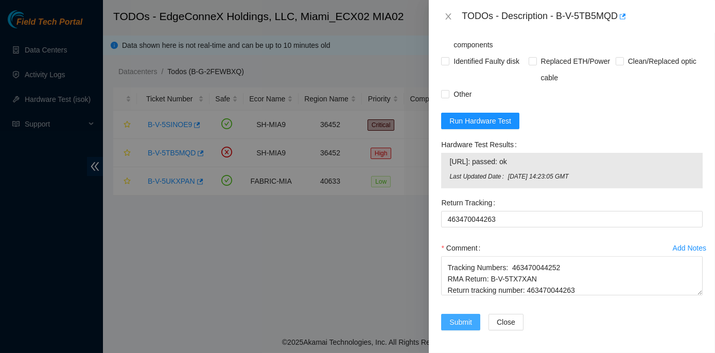
click at [451, 319] on span "Submit" at bounding box center [461, 322] width 23 height 11
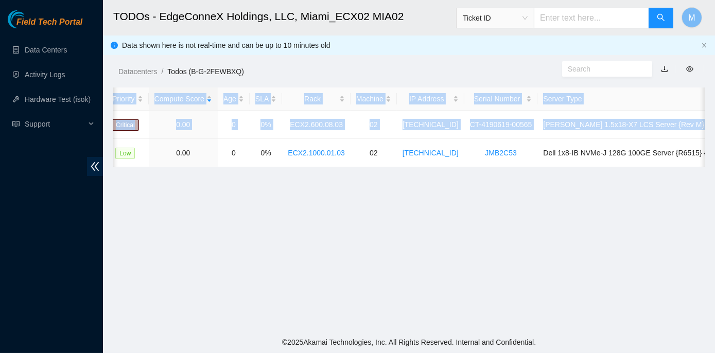
scroll to position [0, 255]
drag, startPoint x: 143, startPoint y: 152, endPoint x: 717, endPoint y: 150, distance: 574.2
click at [715, 150] on html "Field Tech Portal Data Centers Activity Logs Hardware Test (isok) Support TODOs…" at bounding box center [357, 176] width 715 height 353
click at [415, 217] on main "TODOs - EdgeConneX Holdings, LLC, Miami_ECX02 MIA02 Ticket ID M Data shown here…" at bounding box center [409, 166] width 612 height 332
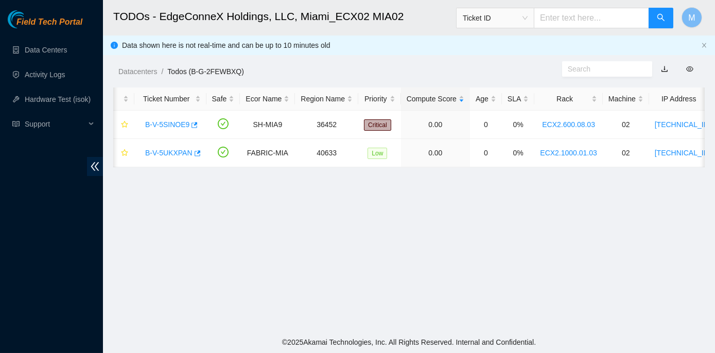
scroll to position [0, 0]
click at [165, 150] on link "B-V-5UKXPAN" at bounding box center [171, 153] width 47 height 8
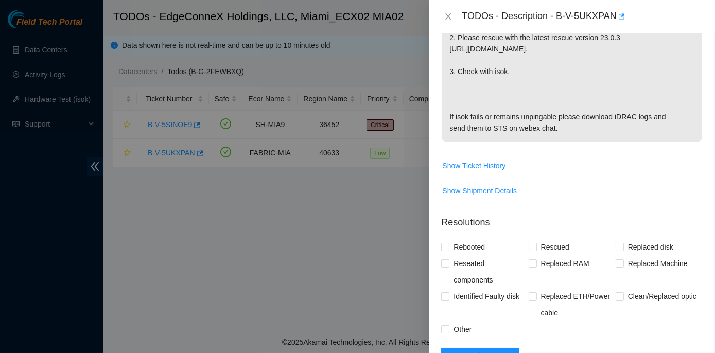
scroll to position [464, 0]
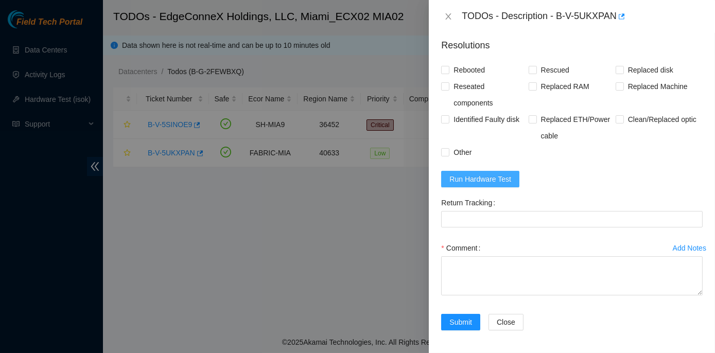
click at [506, 176] on span "Run Hardware Test" at bounding box center [481, 179] width 62 height 11
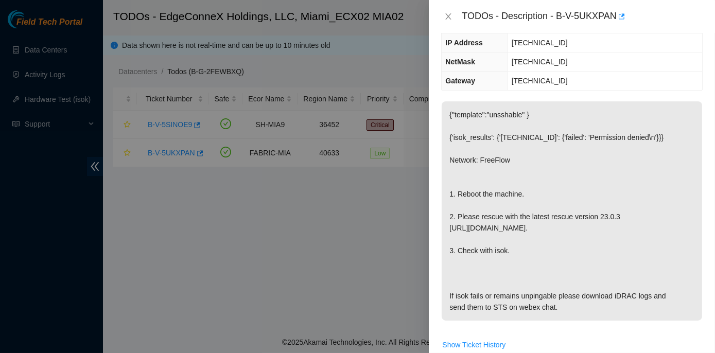
scroll to position [93, 0]
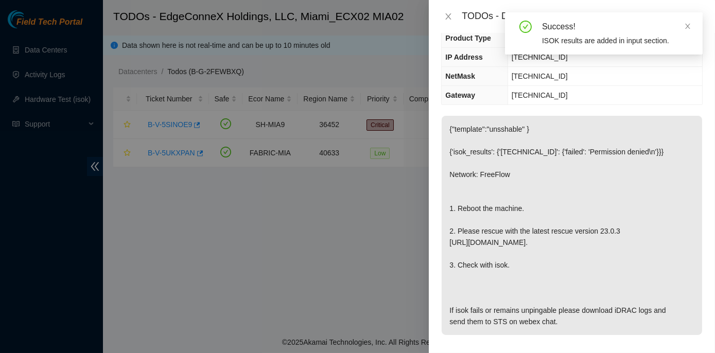
drag, startPoint x: 449, startPoint y: 203, endPoint x: 619, endPoint y: 320, distance: 206.7
click at [619, 320] on p "{"template":"unsshable" } {'isok_results': {'23.205.164.133': {'failed': 'Permi…" at bounding box center [572, 225] width 261 height 219
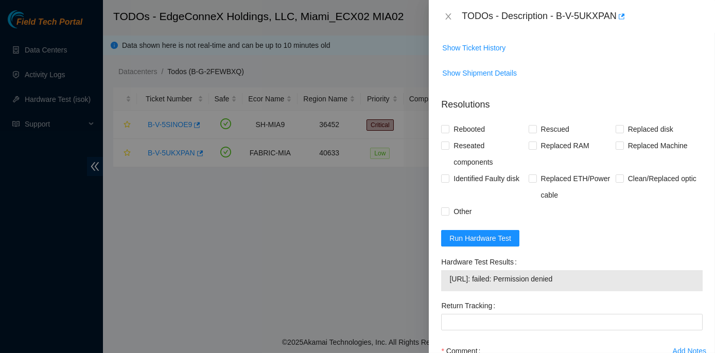
scroll to position [421, 0]
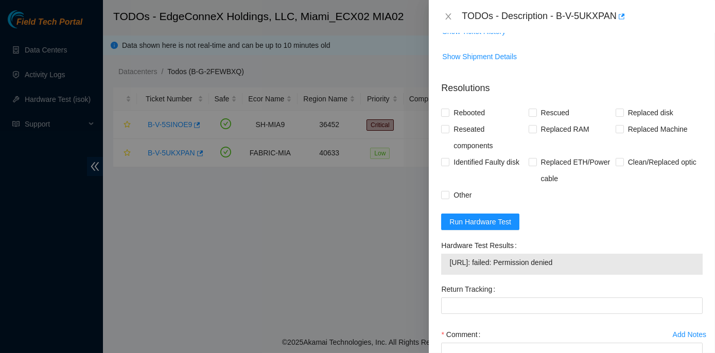
drag, startPoint x: 441, startPoint y: 243, endPoint x: 584, endPoint y: 269, distance: 144.5
click at [584, 269] on div "Hardware Test Results 23.205.164.133: failed: Permission denied" at bounding box center [572, 259] width 270 height 44
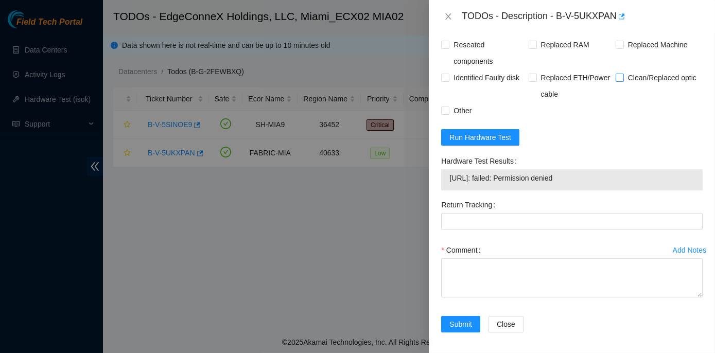
scroll to position [508, 0]
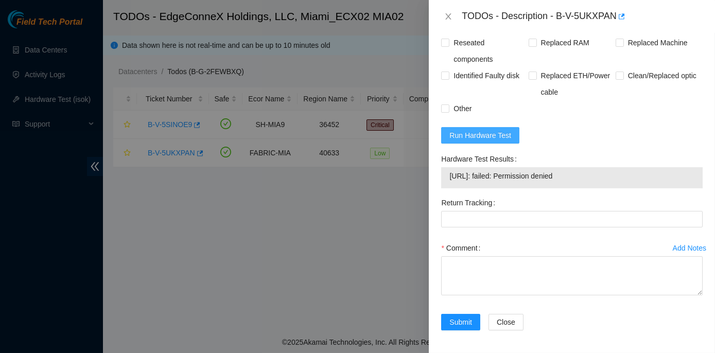
click at [480, 136] on span "Run Hardware Test" at bounding box center [481, 135] width 62 height 11
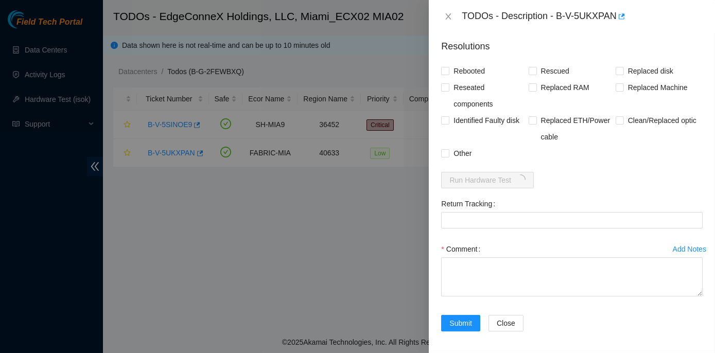
scroll to position [464, 0]
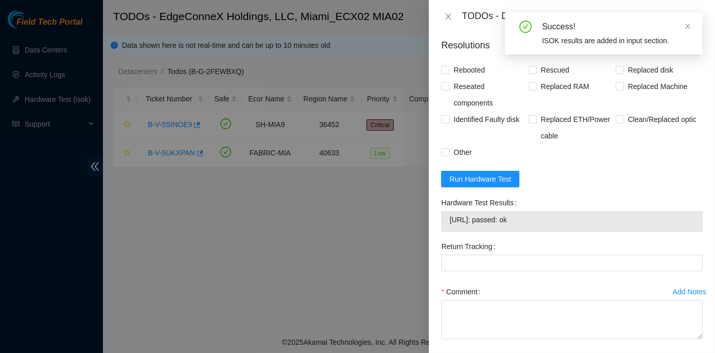
drag, startPoint x: 439, startPoint y: 198, endPoint x: 537, endPoint y: 221, distance: 100.1
click at [537, 221] on div "Hardware Test Results 23.205.164.133: passed: ok" at bounding box center [572, 217] width 270 height 44
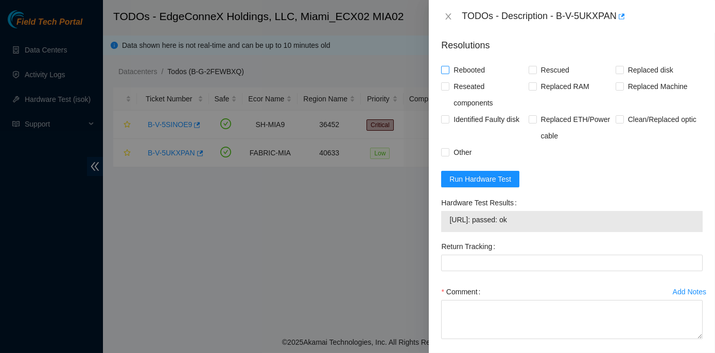
click at [448, 68] on input "Rebooted" at bounding box center [444, 69] width 7 height 7
checkbox input "true"
click at [529, 71] on input "Rescued" at bounding box center [532, 69] width 7 height 7
checkbox input "true"
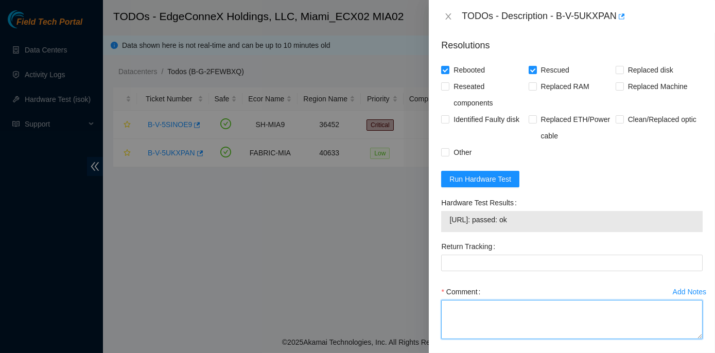
paste textarea "Rack No: ECX2.1000.01.03 Machine No: 02 IP: 23.205.164.133 Serial No: JMB2C53 D…"
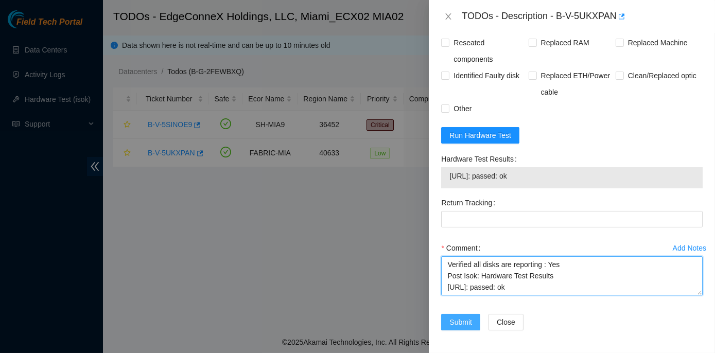
type textarea "Rack No: ECX2.1000.01.03 Machine No: 02 IP: 23.205.164.133 Serial No: JMB2C53 D…"
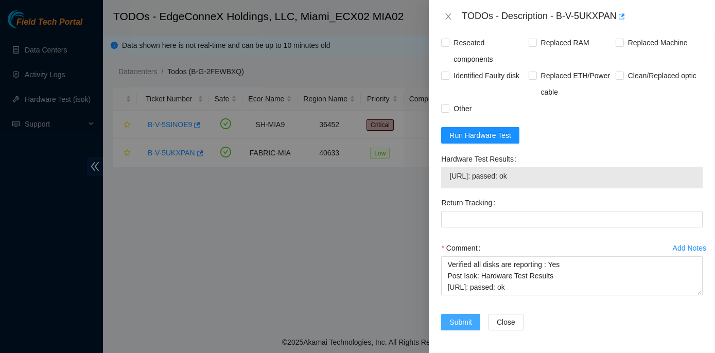
click at [465, 320] on span "Submit" at bounding box center [461, 322] width 23 height 11
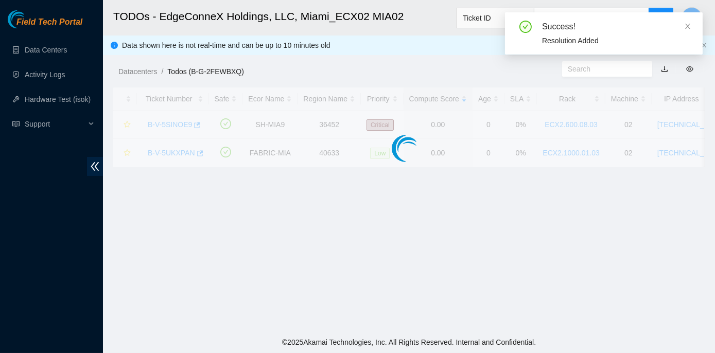
scroll to position [287, 0]
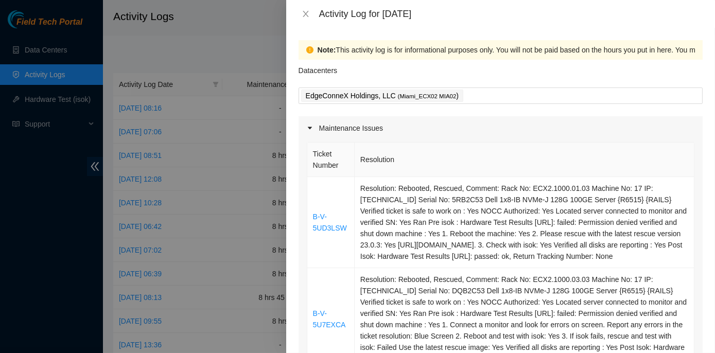
click at [54, 53] on div at bounding box center [357, 176] width 715 height 353
click at [54, 50] on div at bounding box center [357, 176] width 715 height 353
click at [304, 11] on icon "close" at bounding box center [306, 14] width 8 height 8
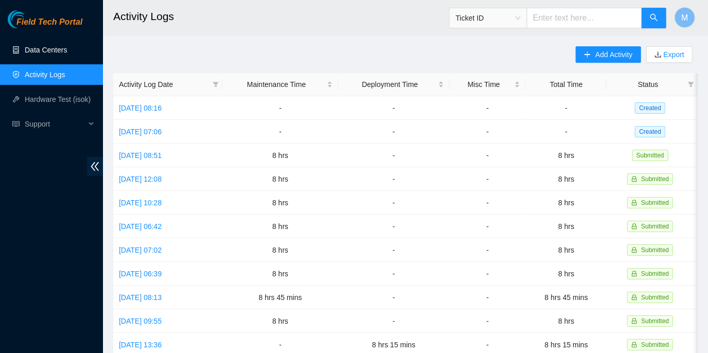
click at [53, 48] on link "Data Centers" at bounding box center [46, 50] width 42 height 8
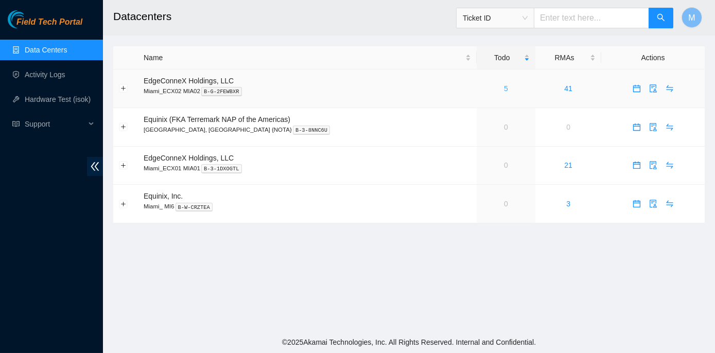
click at [504, 88] on link "5" at bounding box center [506, 88] width 4 height 8
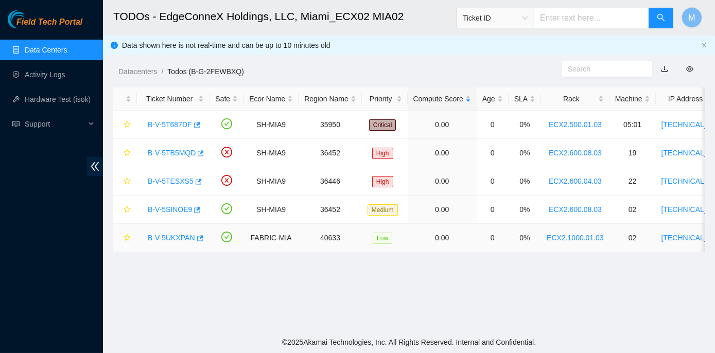
click at [180, 237] on link "B-V-5UKXPAN" at bounding box center [171, 238] width 47 height 8
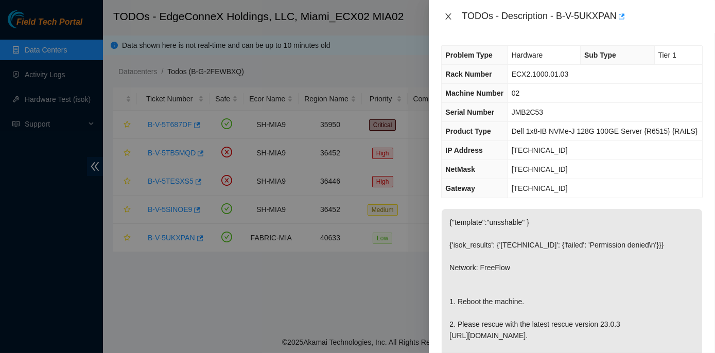
click at [449, 14] on icon "close" at bounding box center [448, 16] width 8 height 8
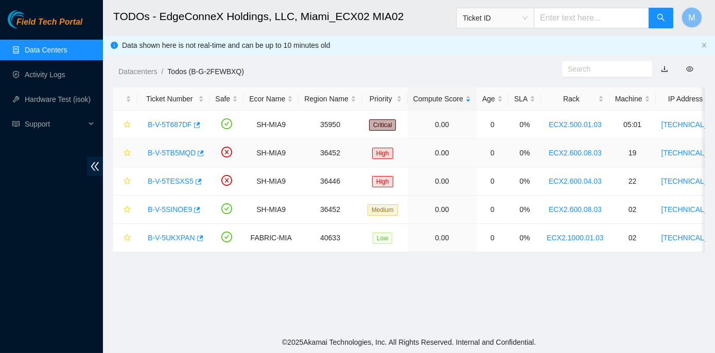
click at [175, 151] on link "B-V-5TB5MQD" at bounding box center [172, 153] width 48 height 8
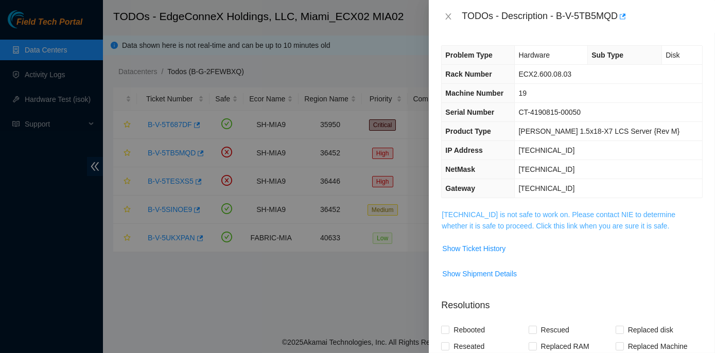
click at [548, 211] on link "23.210.25.56 is not safe to work on. Please contact NIE to determine whether it…" at bounding box center [559, 221] width 234 height 20
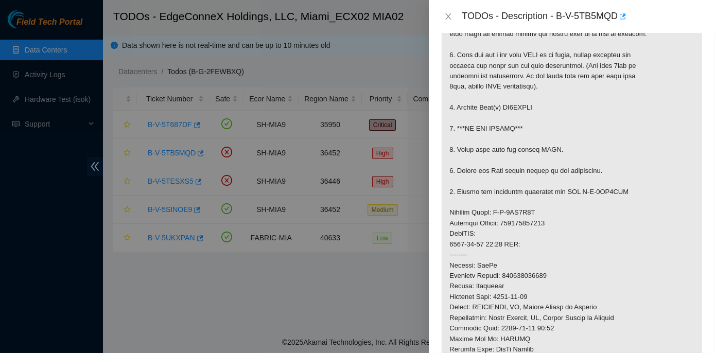
scroll to position [234, 0]
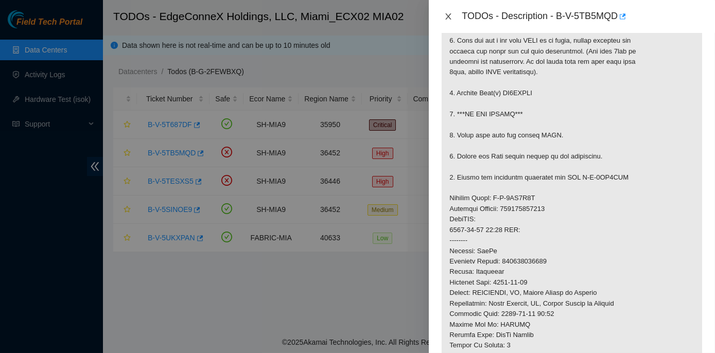
click at [448, 15] on icon "close" at bounding box center [449, 16] width 6 height 6
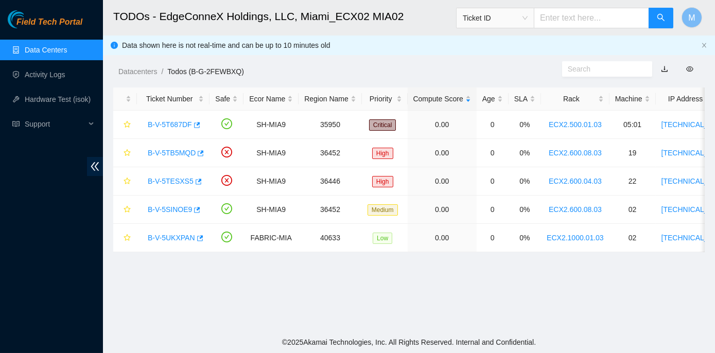
scroll to position [253, 0]
click at [40, 54] on link "Data Centers" at bounding box center [46, 50] width 42 height 8
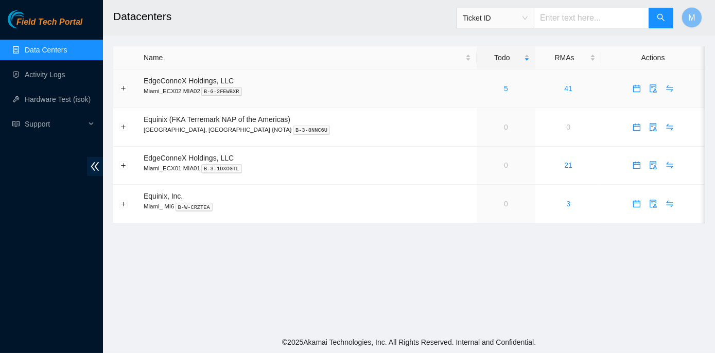
click at [483, 87] on div "5" at bounding box center [507, 88] width 48 height 11
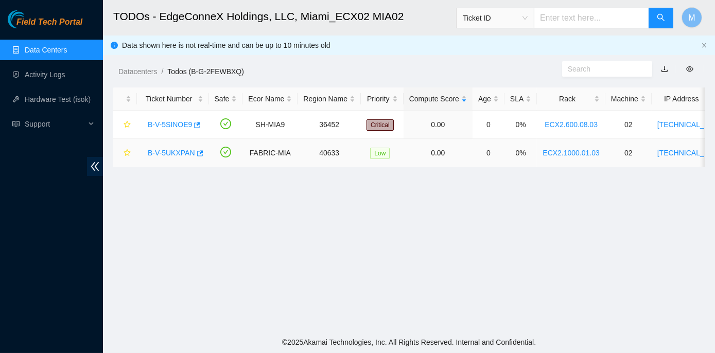
drag, startPoint x: 538, startPoint y: 151, endPoint x: 592, endPoint y: 152, distance: 54.1
click at [592, 152] on td "ECX2.1000.01.03" at bounding box center [571, 153] width 68 height 28
copy link "ECX2.1000.01.03"
